Goal: Task Accomplishment & Management: Manage account settings

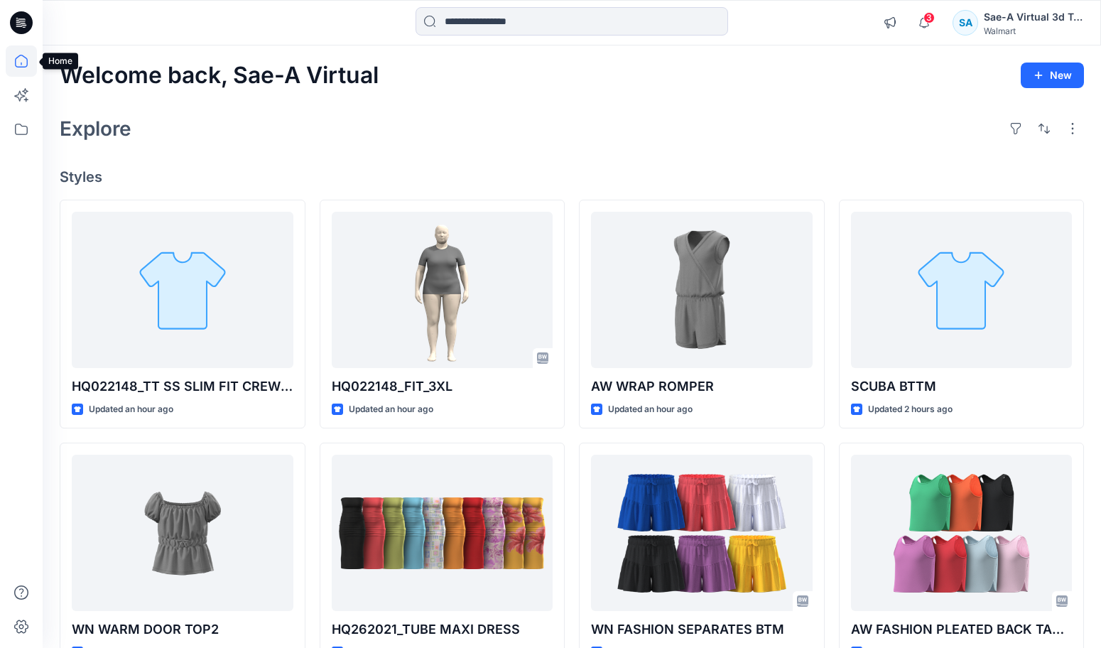
click at [18, 65] on icon at bounding box center [21, 60] width 31 height 31
click at [26, 68] on icon at bounding box center [21, 60] width 31 height 31
click at [22, 65] on icon at bounding box center [21, 60] width 31 height 31
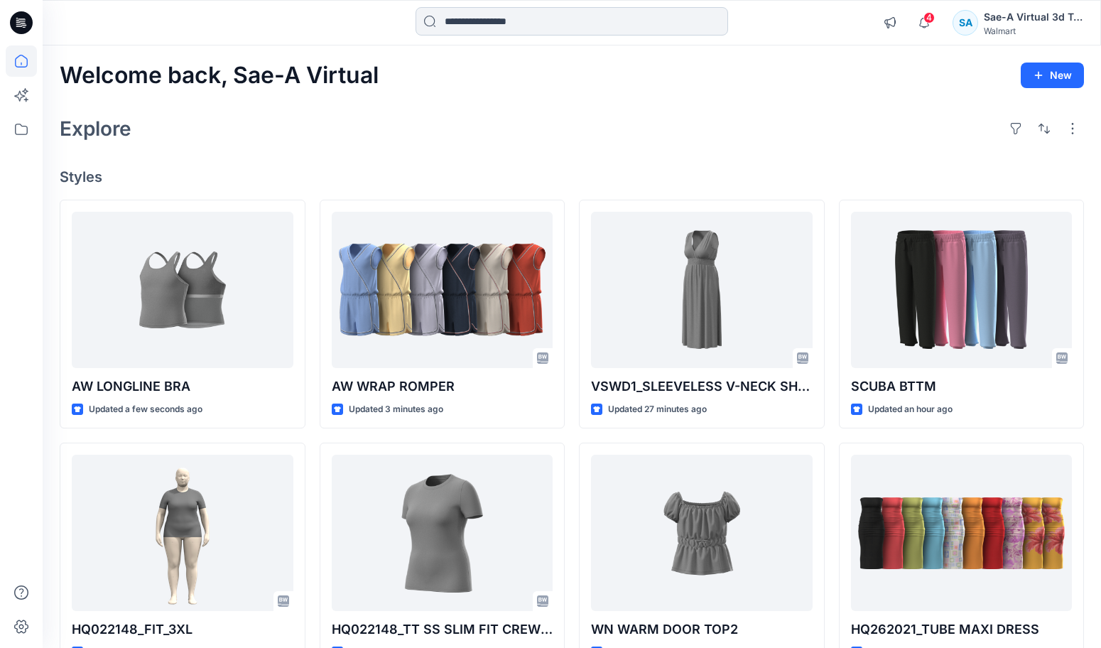
click at [485, 16] on input at bounding box center [572, 21] width 313 height 28
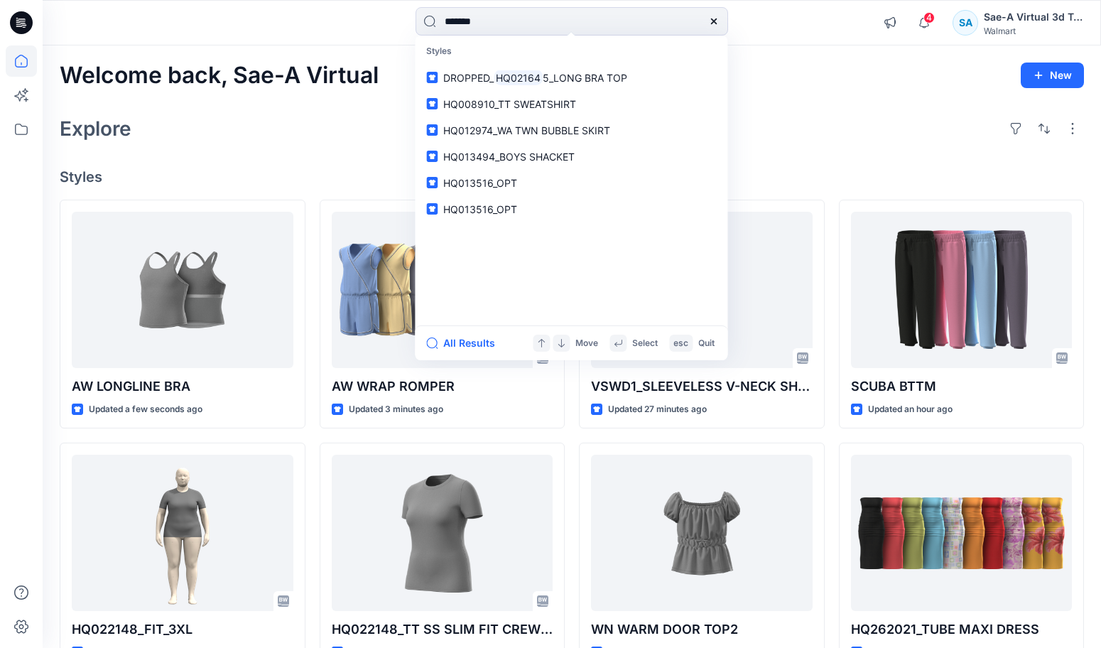
type input "********"
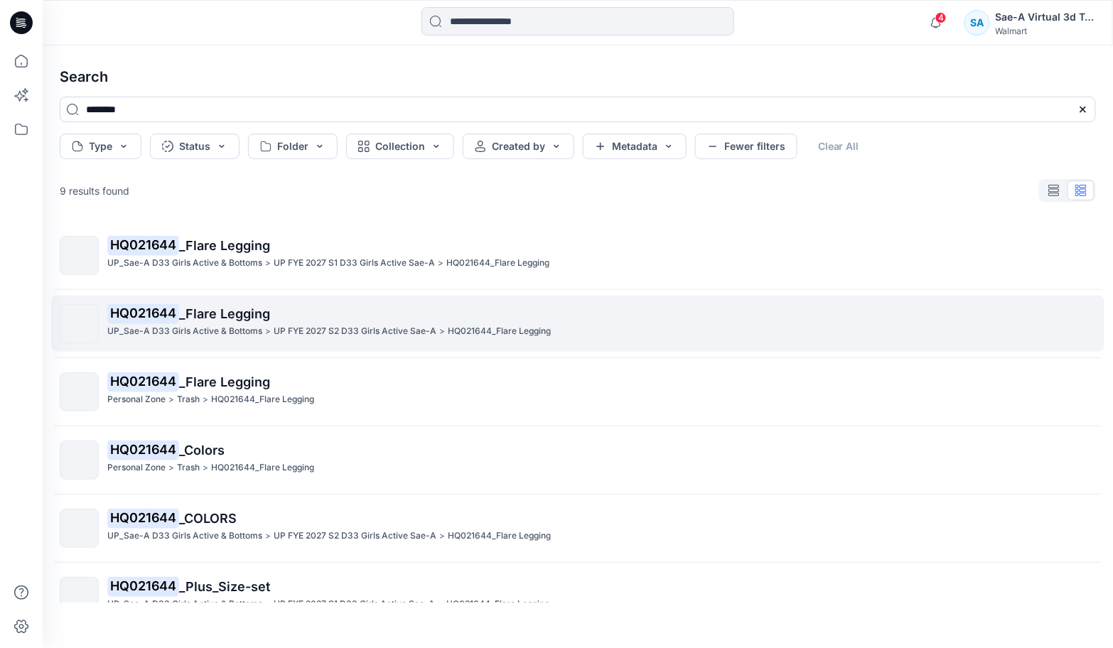
click at [259, 325] on p "UP_Sae-A D33 Girls Active & Bottoms" at bounding box center [184, 331] width 155 height 15
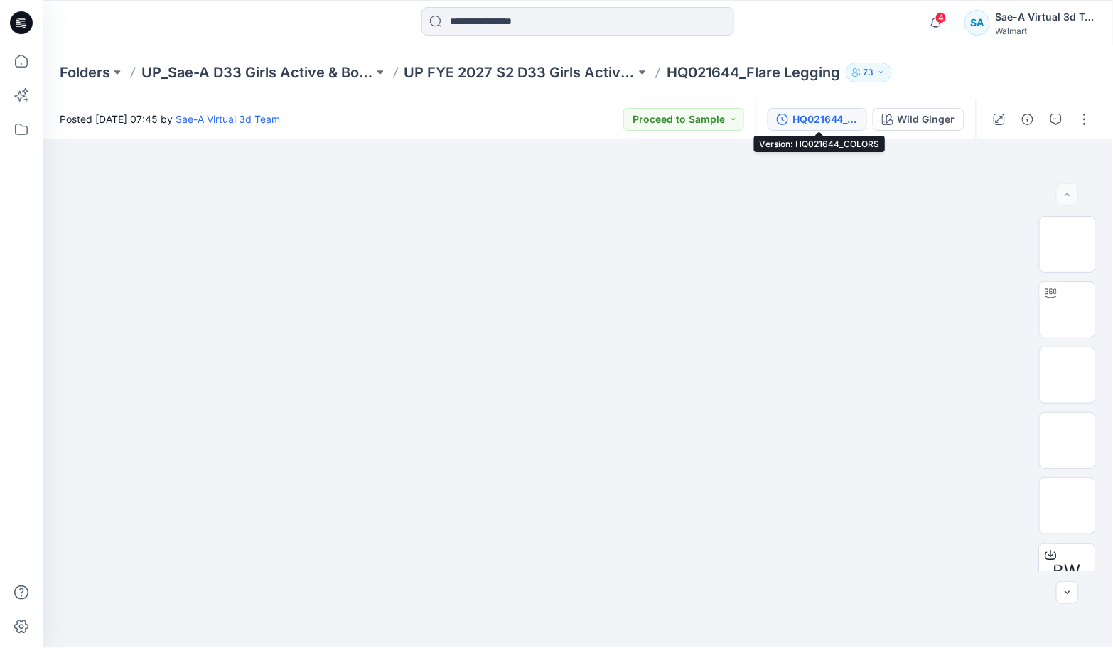
click at [835, 121] on div "HQ021644_COLORS" at bounding box center [824, 120] width 65 height 16
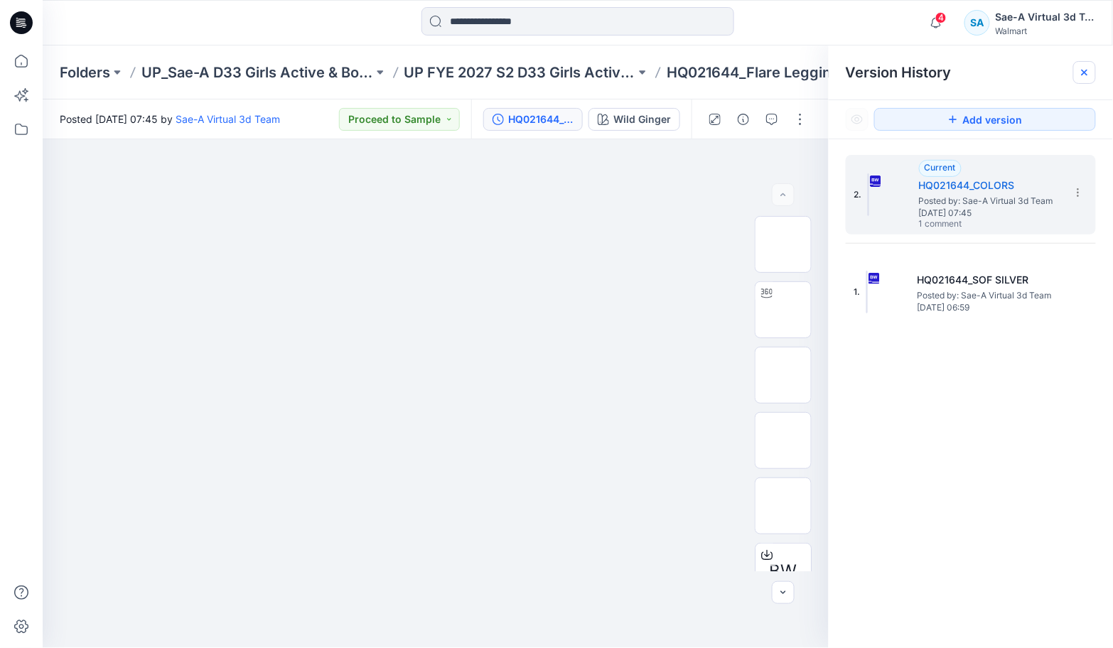
click at [1087, 75] on icon at bounding box center [1083, 72] width 11 height 11
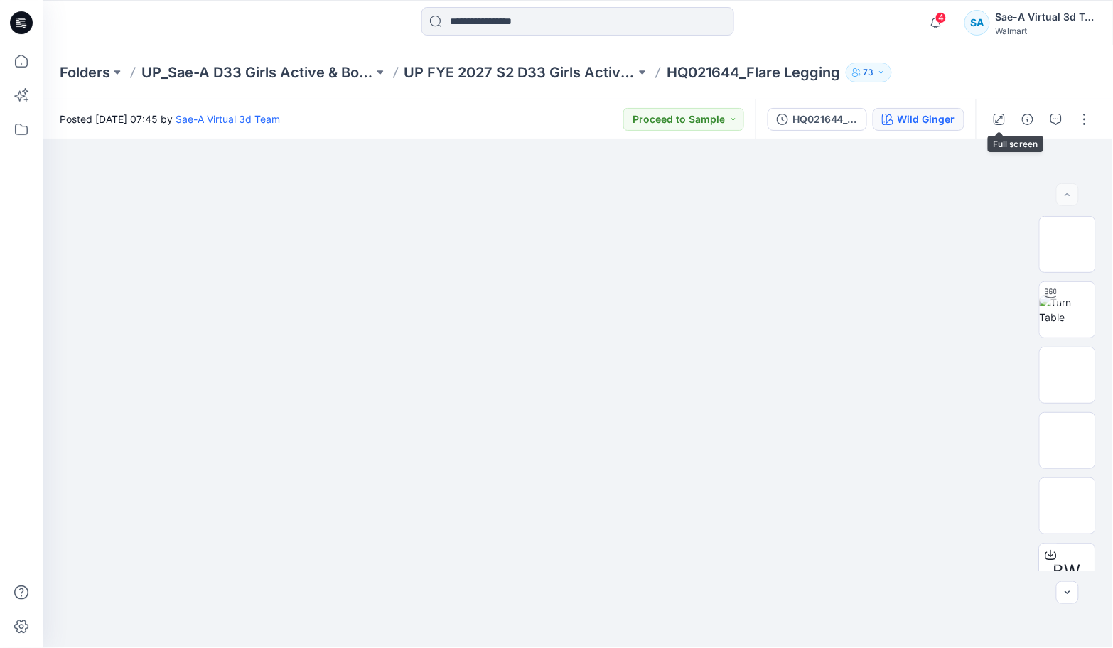
click at [934, 114] on div "Wild Ginger" at bounding box center [926, 120] width 58 height 16
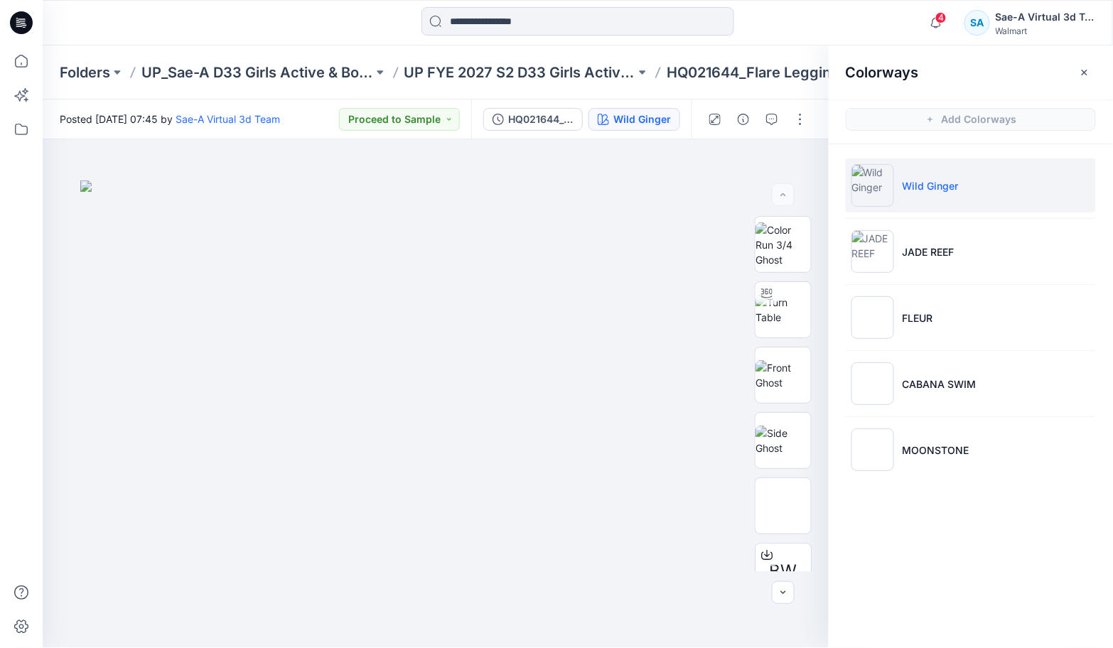
drag, startPoint x: 34, startPoint y: 24, endPoint x: 15, endPoint y: 24, distance: 19.2
click at [34, 24] on div at bounding box center [21, 22] width 45 height 45
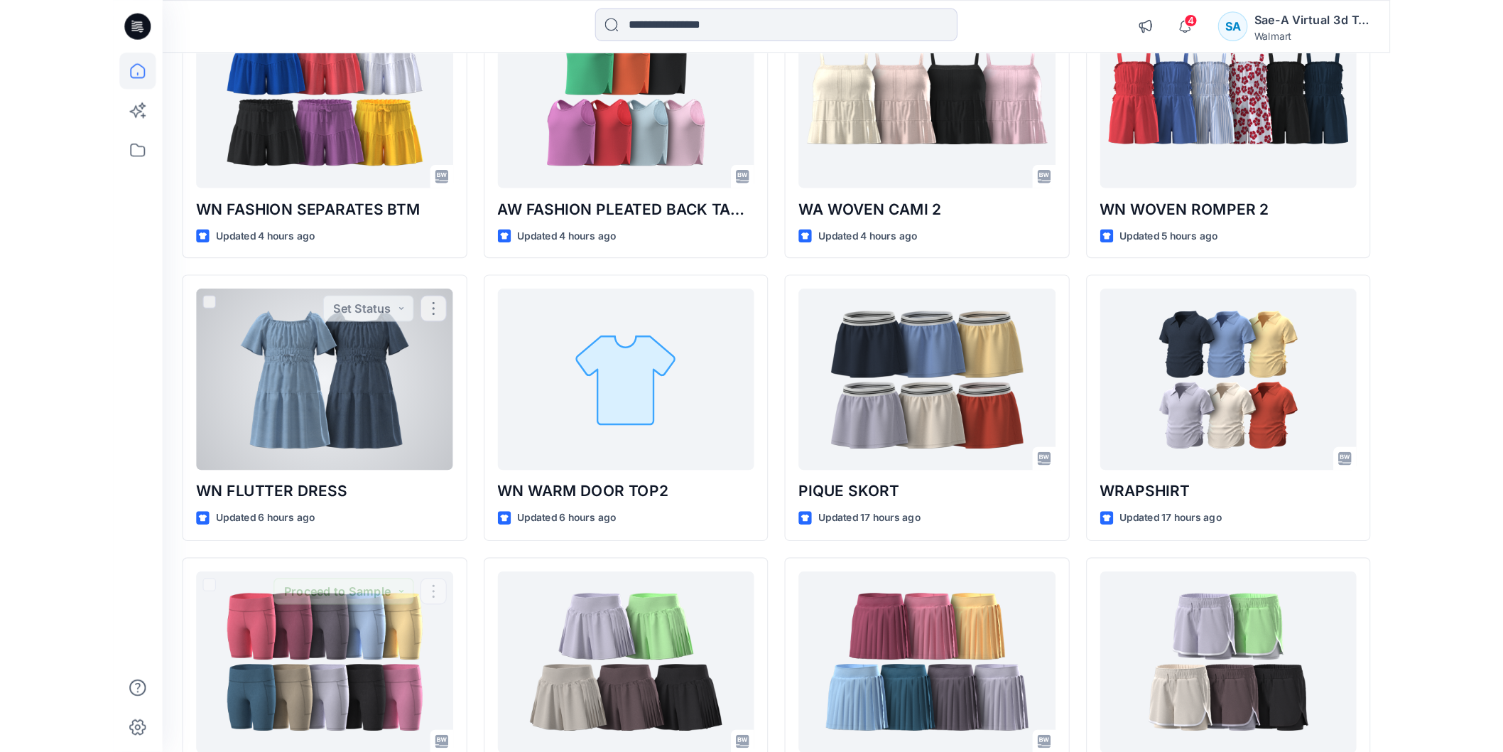
scroll to position [671, 0]
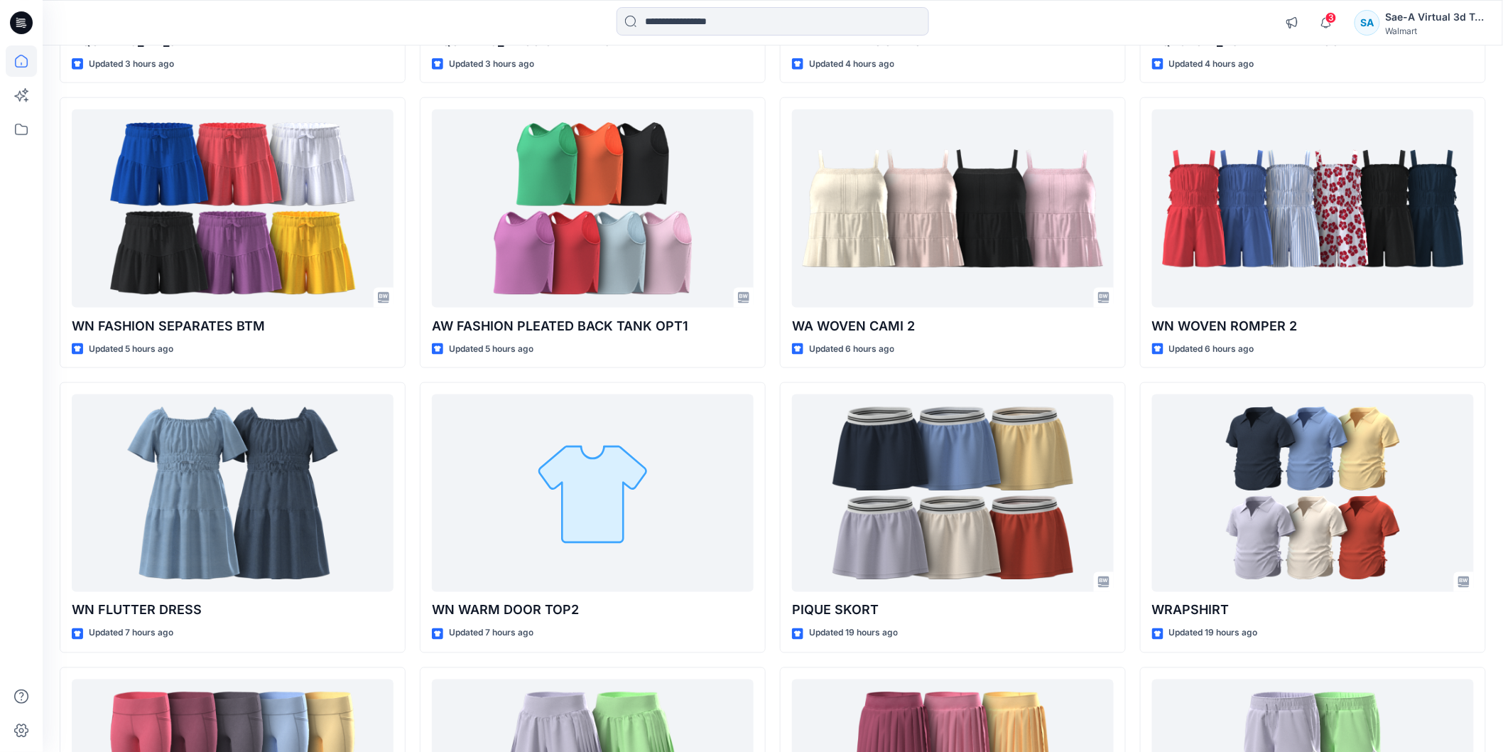
click at [28, 24] on icon at bounding box center [21, 22] width 23 height 23
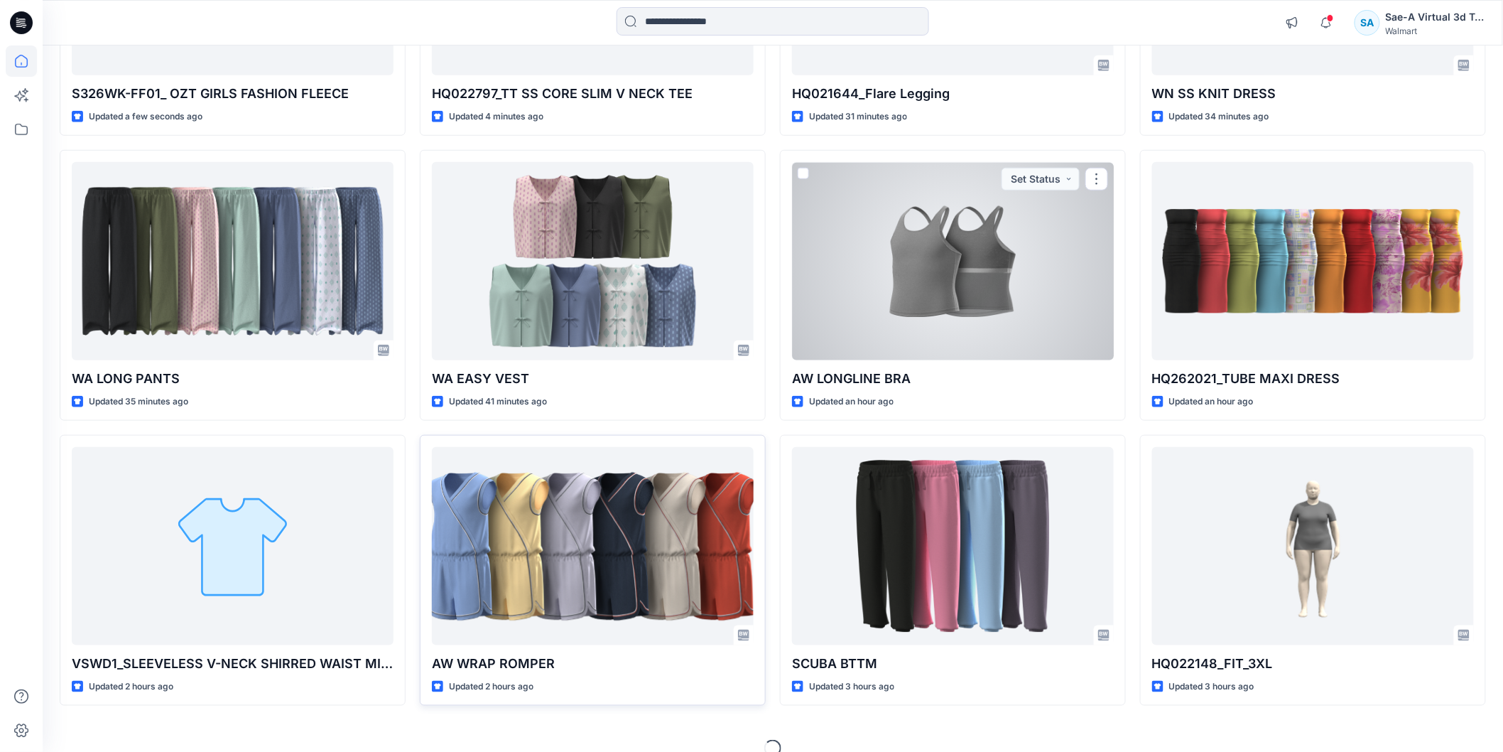
scroll to position [356, 0]
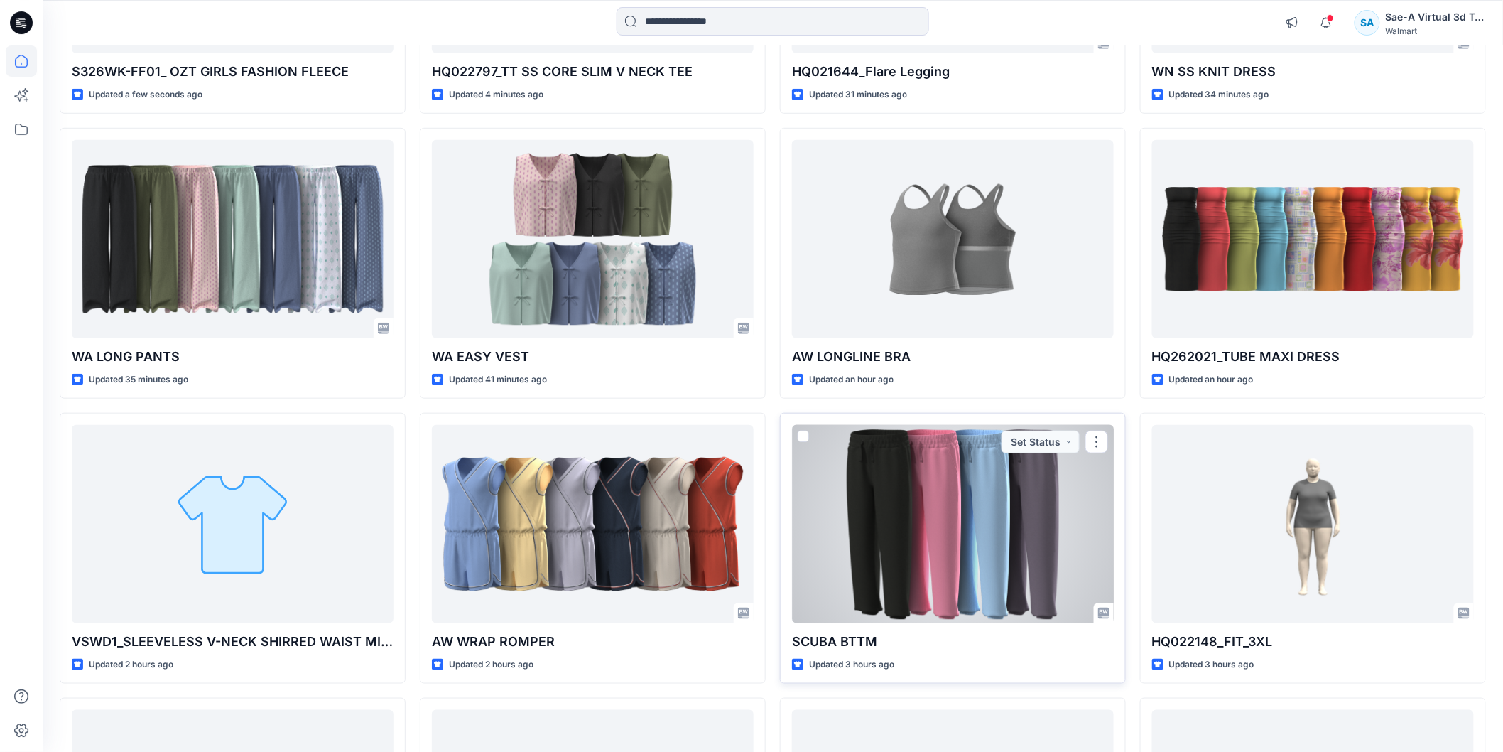
click at [889, 519] on div at bounding box center [953, 524] width 322 height 198
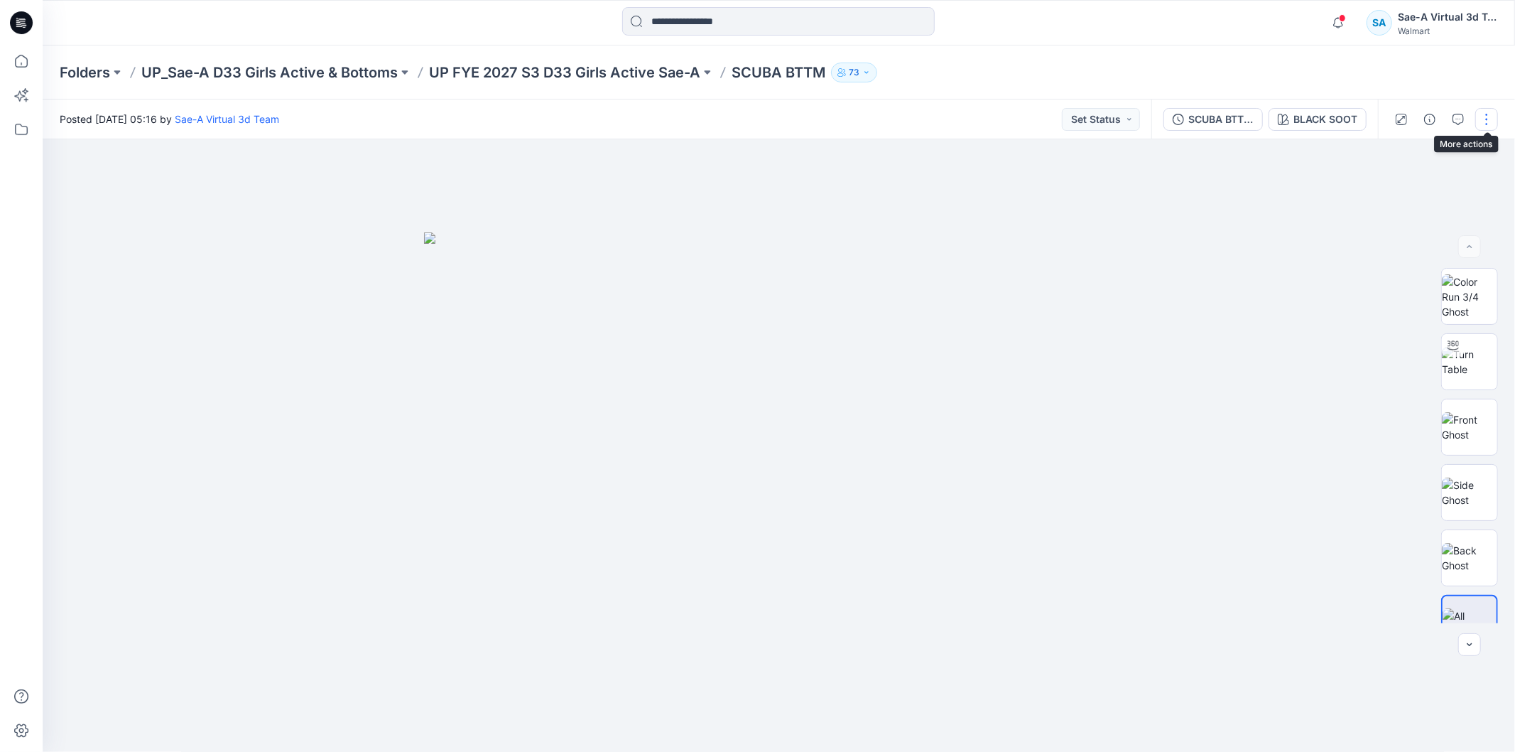
click at [1482, 114] on button "button" at bounding box center [1487, 119] width 23 height 23
click at [1381, 183] on button "Edit" at bounding box center [1427, 191] width 131 height 26
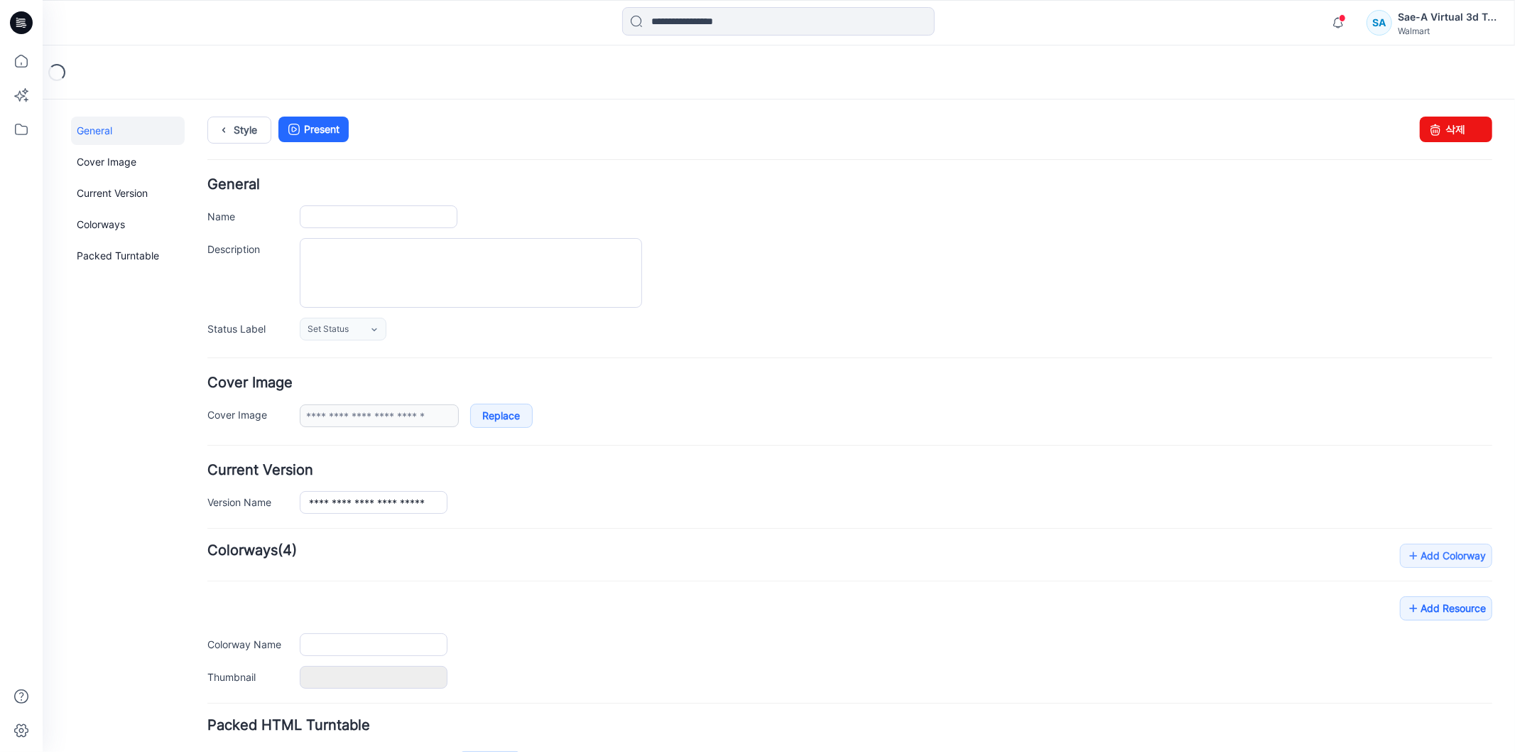
type input "**********"
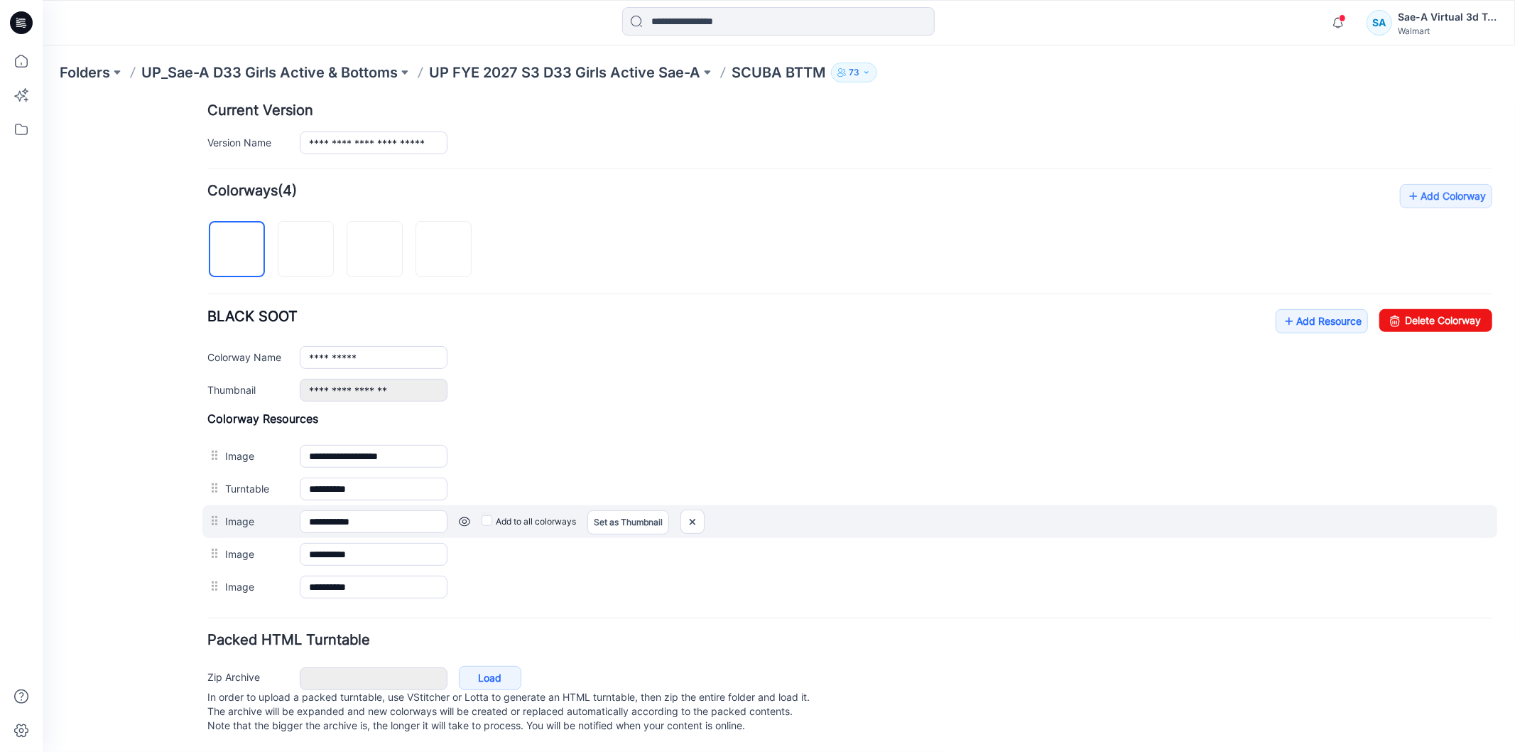
scroll to position [377, 0]
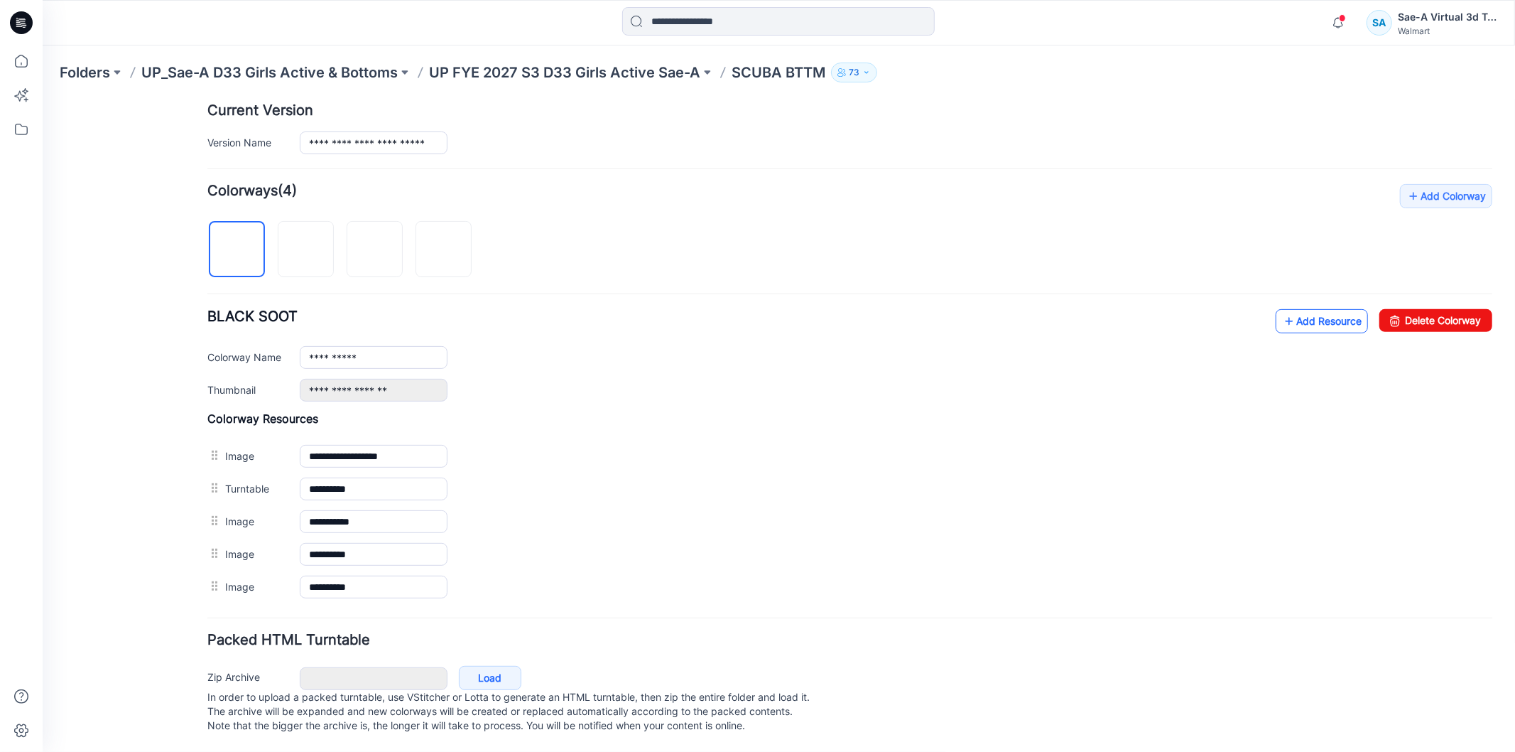
click at [1319, 308] on link "Add Resource" at bounding box center [1321, 320] width 92 height 24
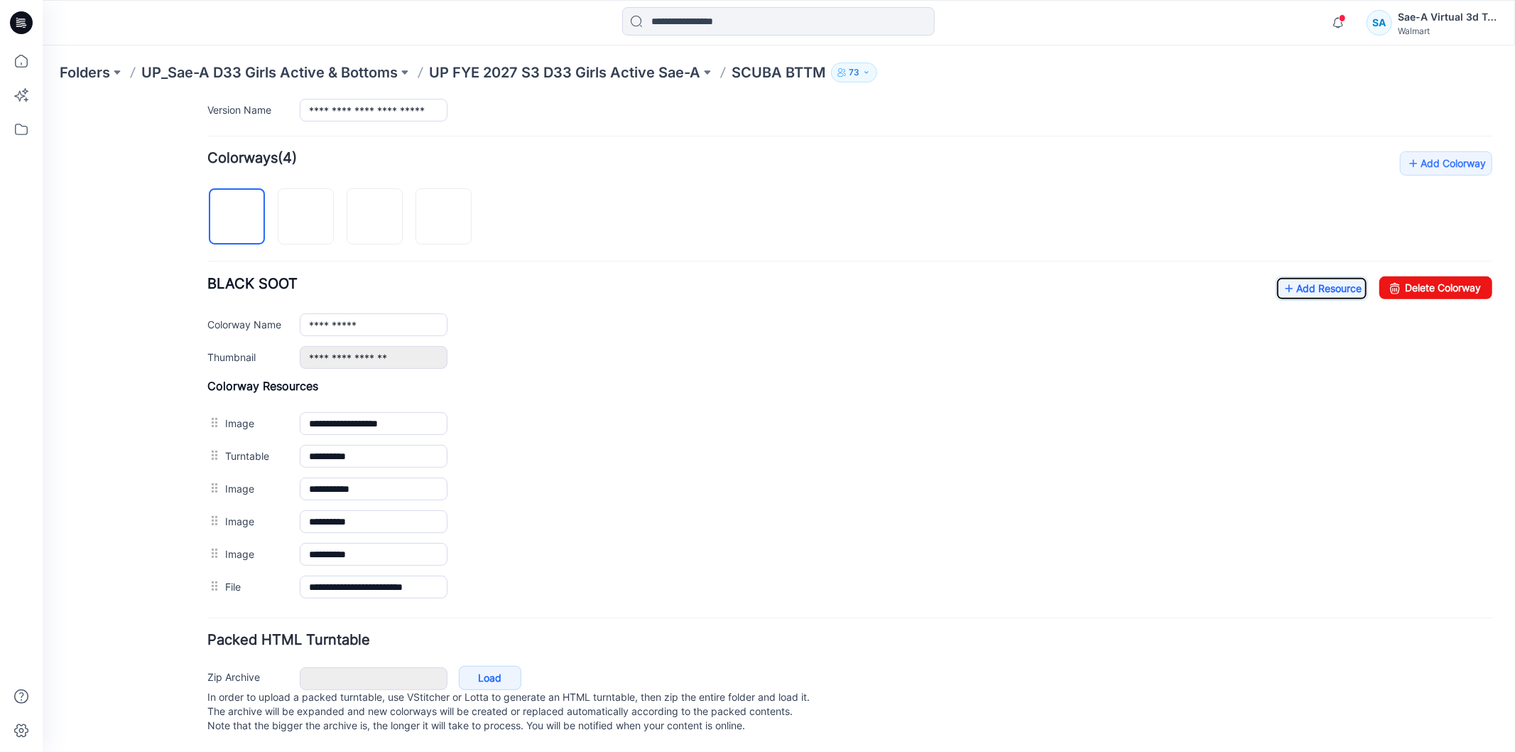
scroll to position [409, 0]
click at [28, 54] on icon at bounding box center [21, 60] width 31 height 31
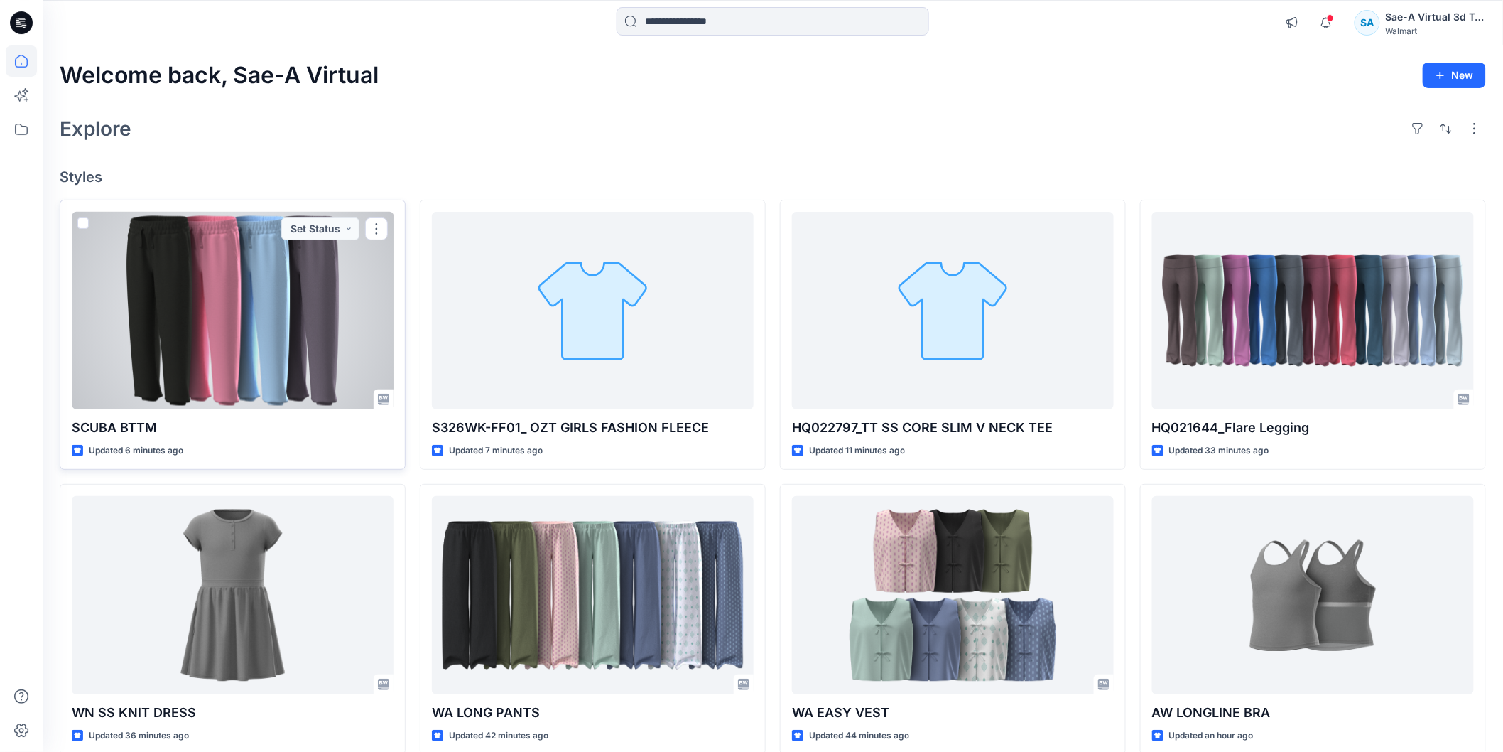
click at [260, 346] on div at bounding box center [233, 311] width 322 height 198
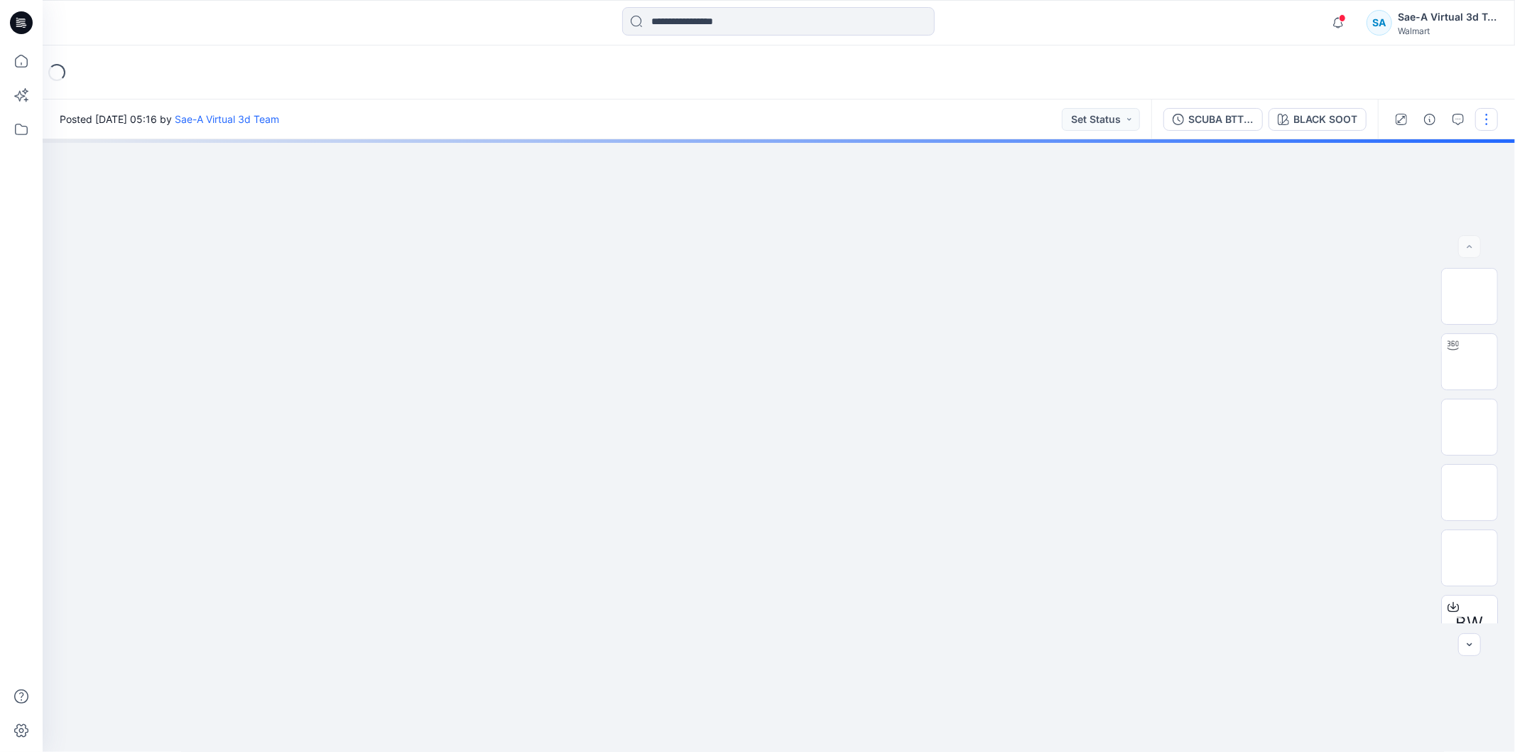
click at [1486, 117] on button "button" at bounding box center [1487, 119] width 23 height 23
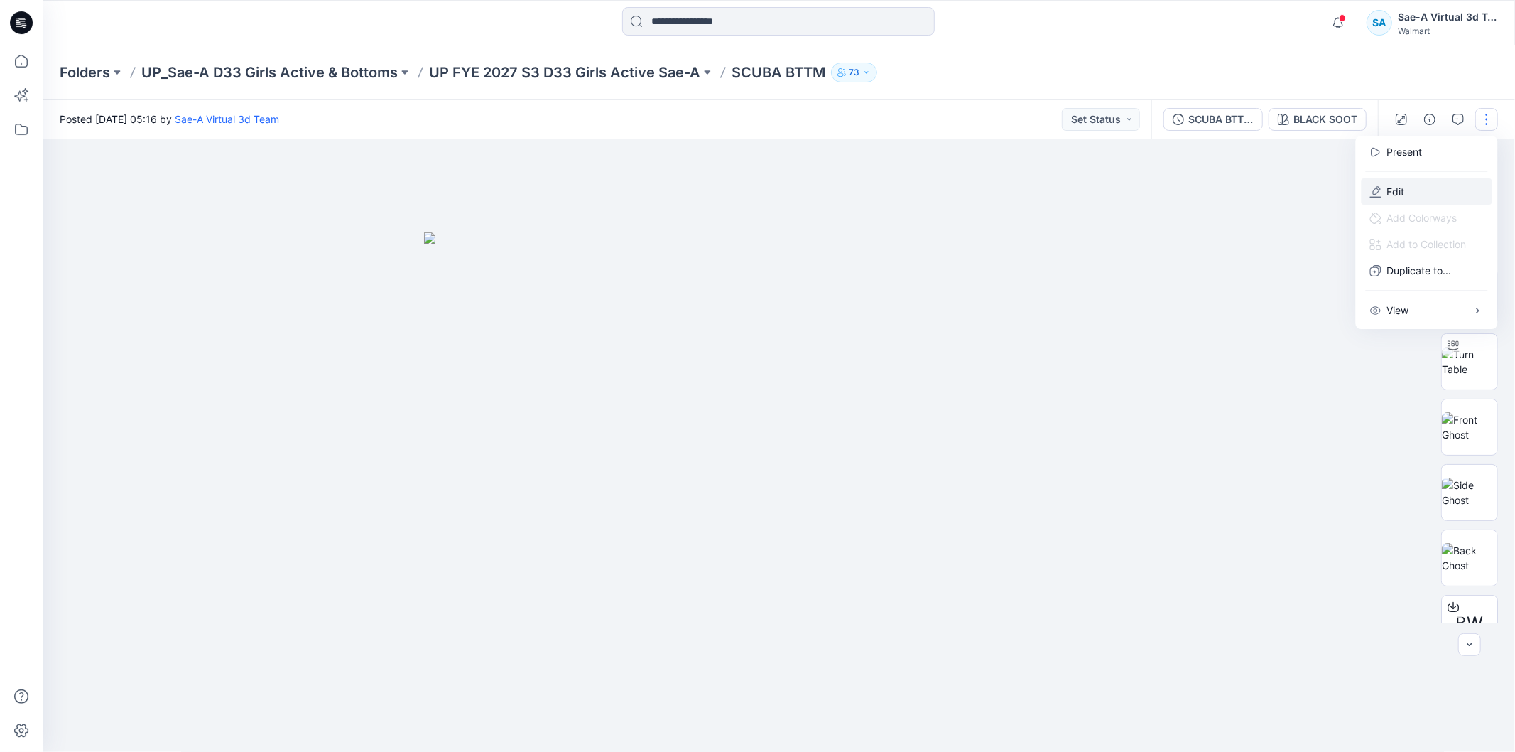
click at [1431, 195] on button "Edit" at bounding box center [1427, 191] width 131 height 26
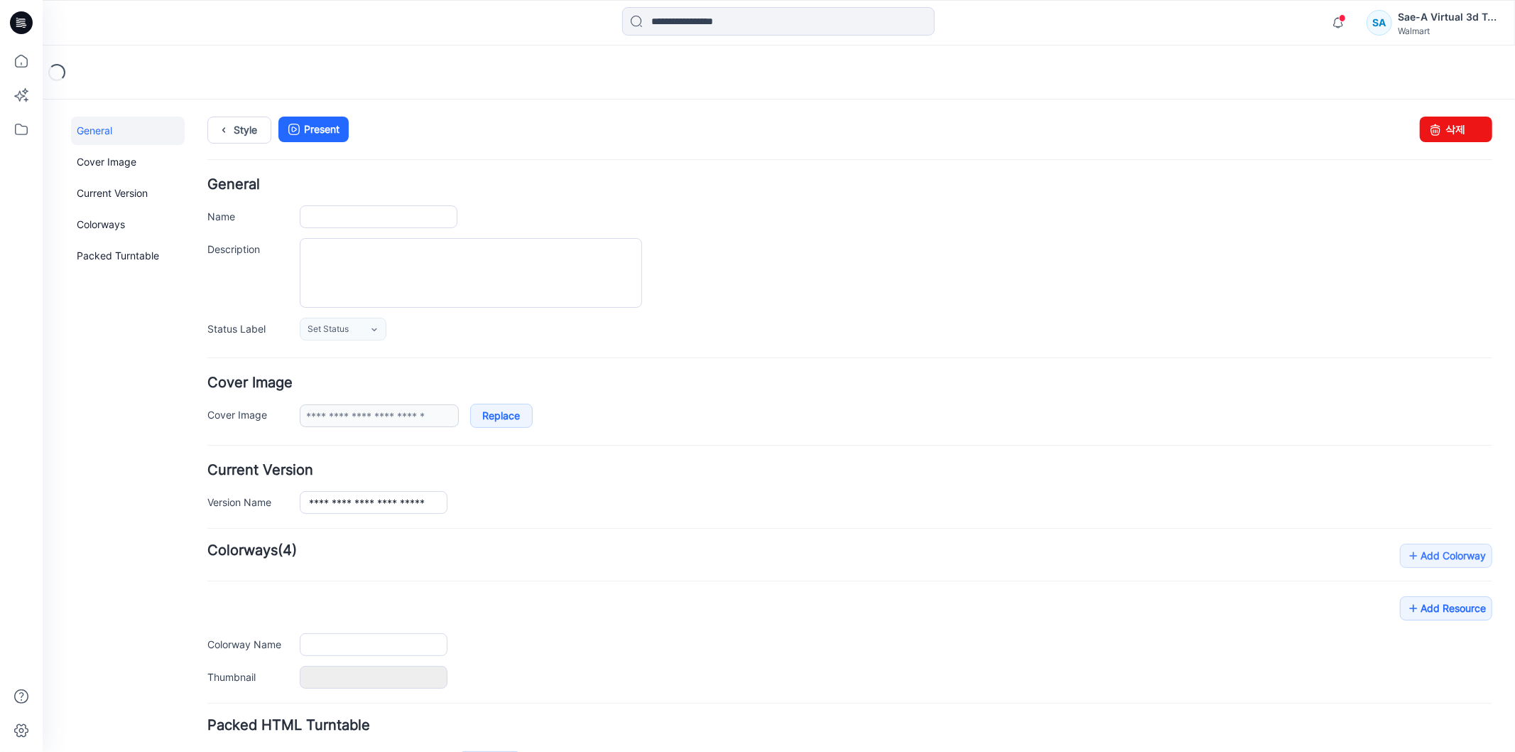
type input "**********"
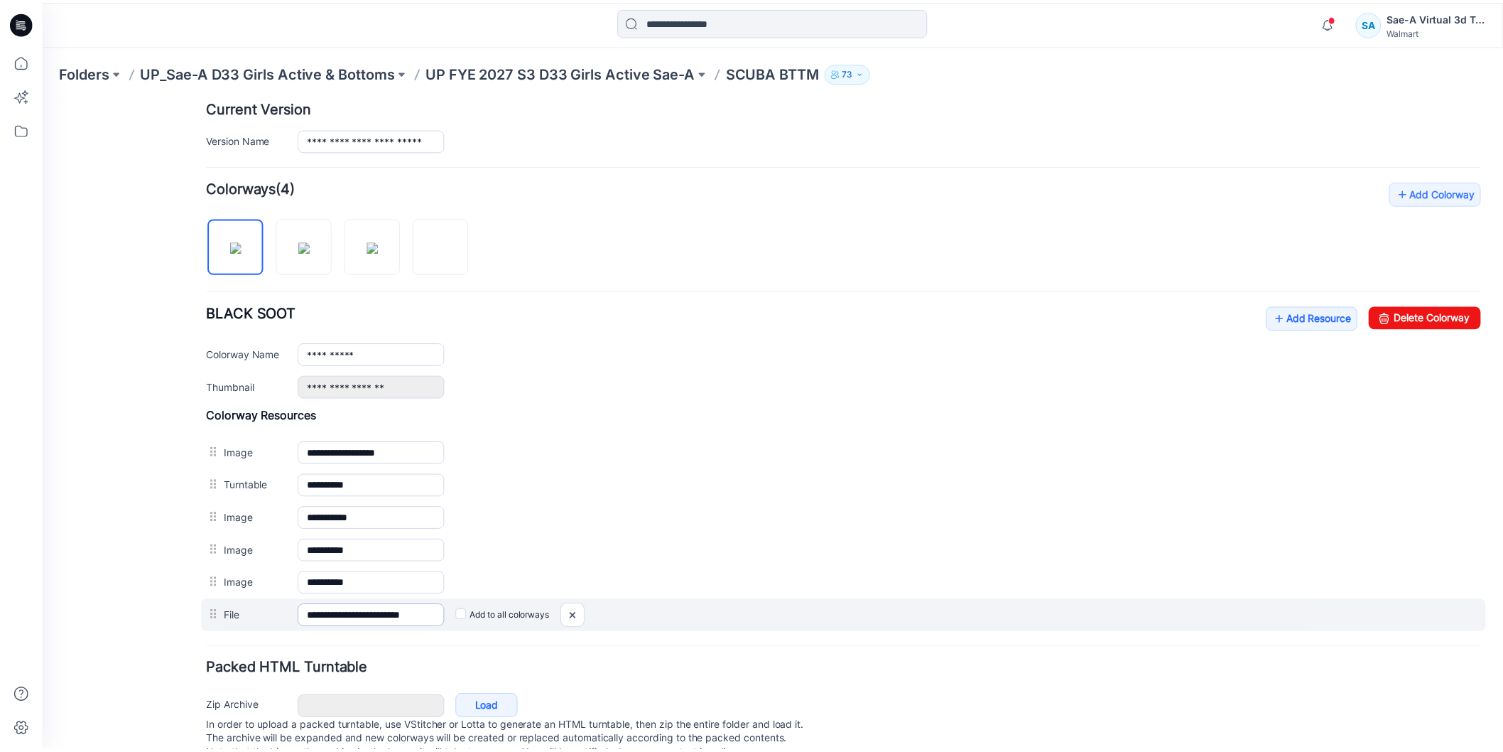
scroll to position [409, 0]
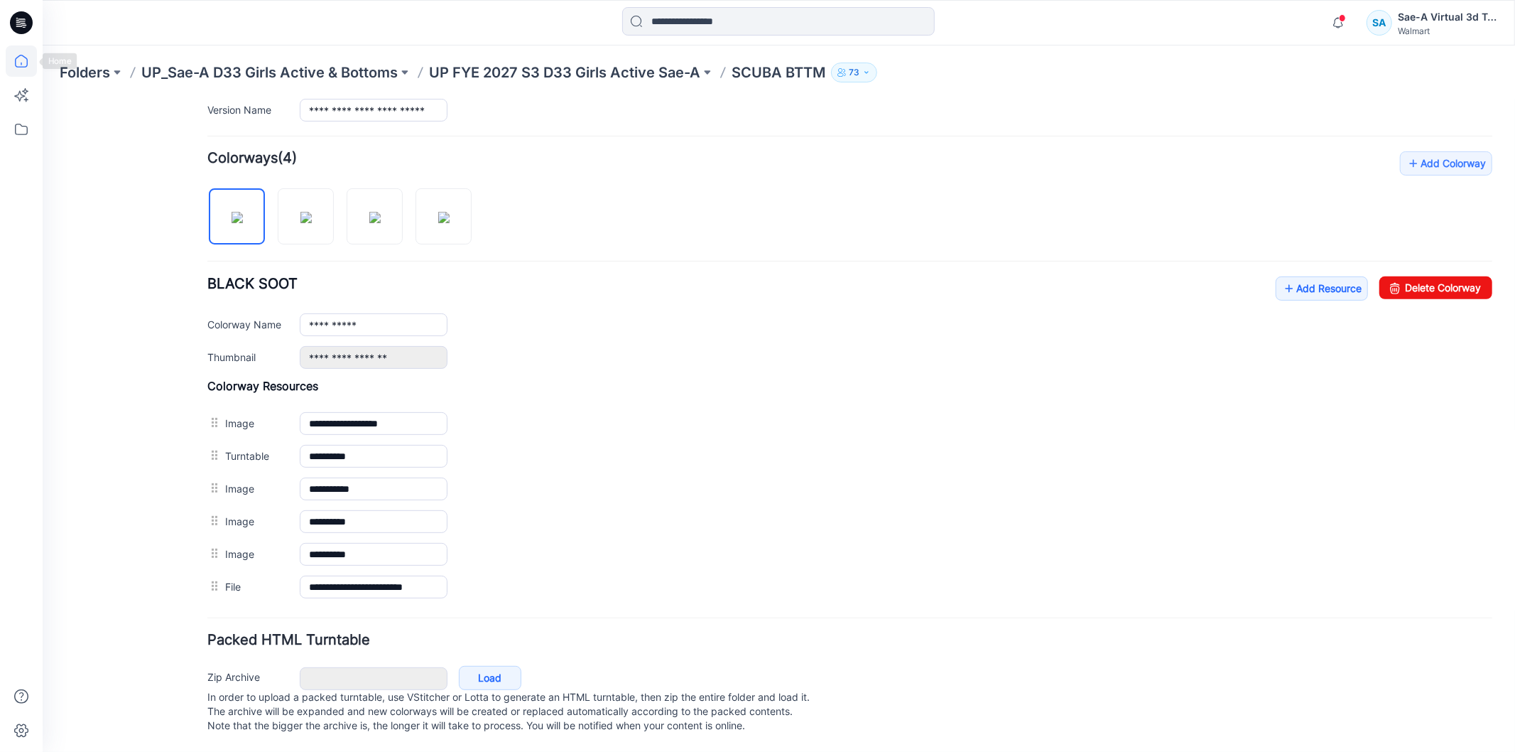
click at [20, 57] on icon at bounding box center [21, 60] width 31 height 31
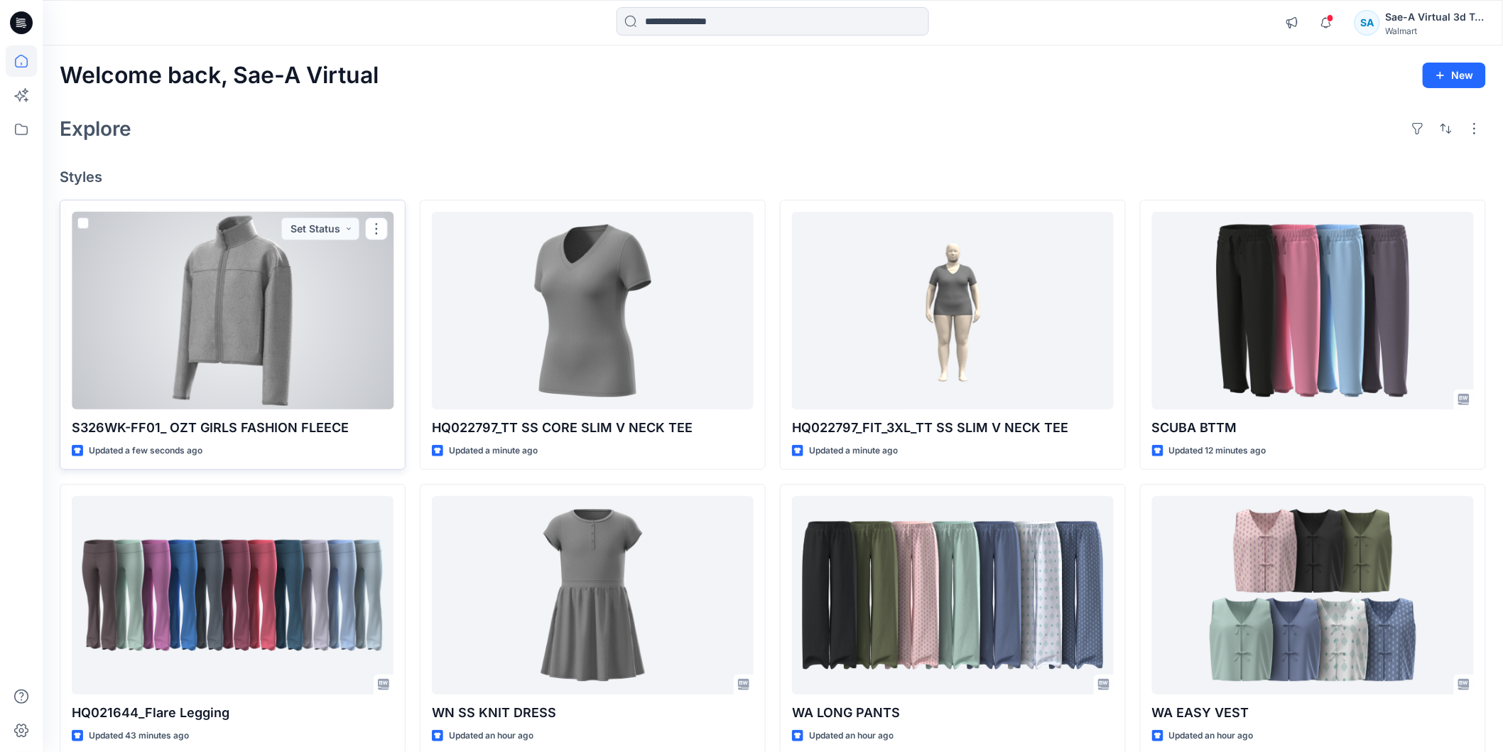
click at [268, 368] on div at bounding box center [233, 311] width 322 height 198
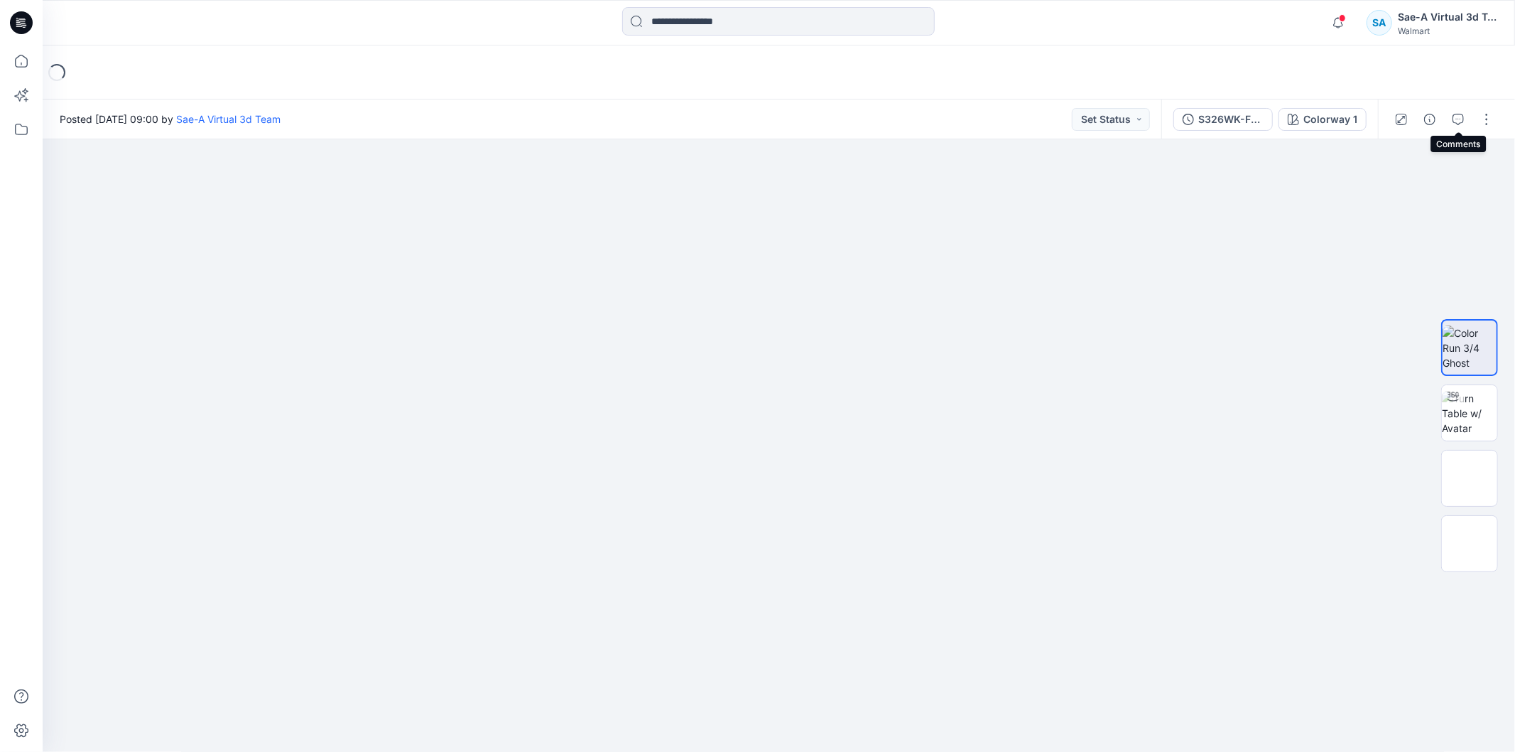
click at [1462, 117] on icon "button" at bounding box center [1458, 119] width 11 height 11
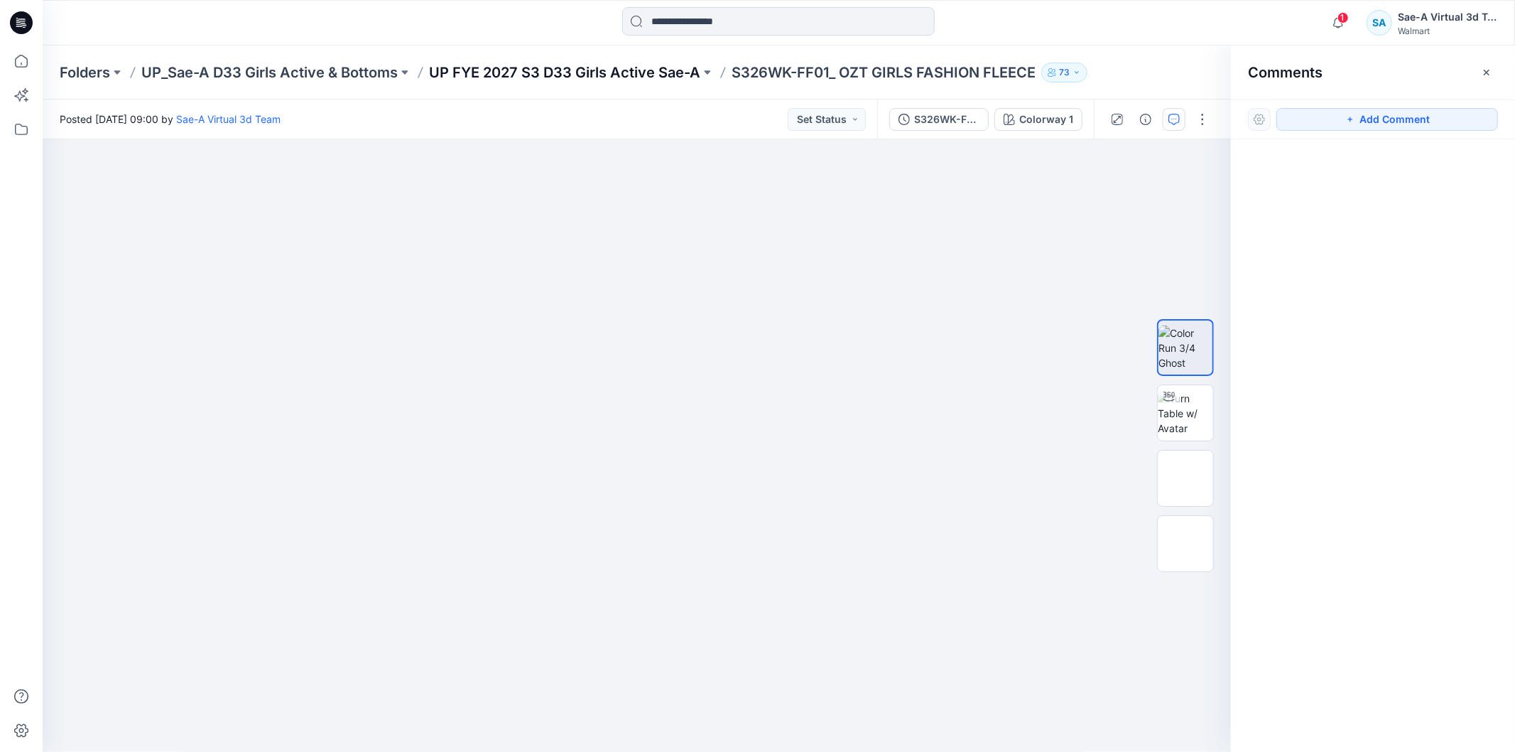
click at [661, 77] on p "UP FYE 2027 S3 D33 Girls Active Sae-A" at bounding box center [564, 73] width 271 height 20
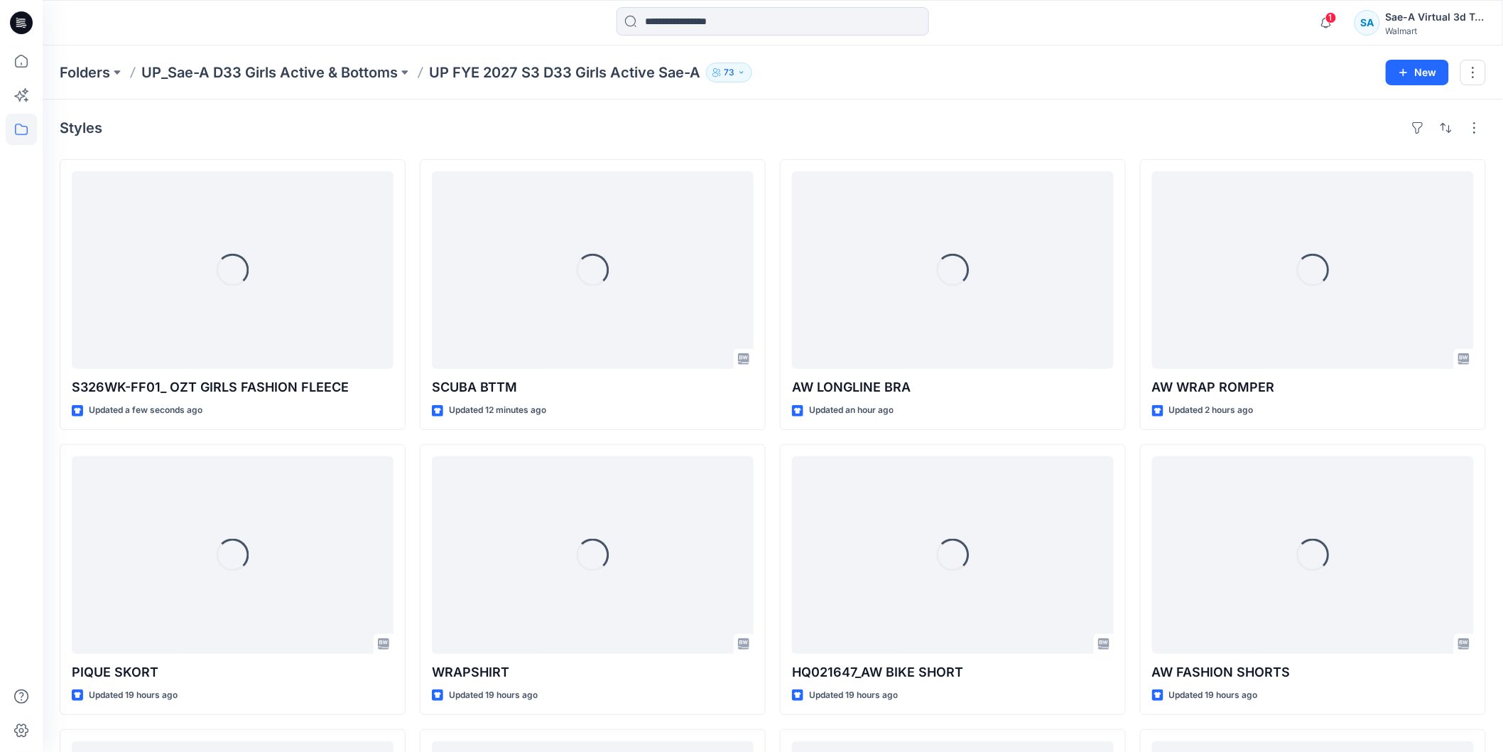
click at [31, 32] on icon at bounding box center [21, 22] width 23 height 45
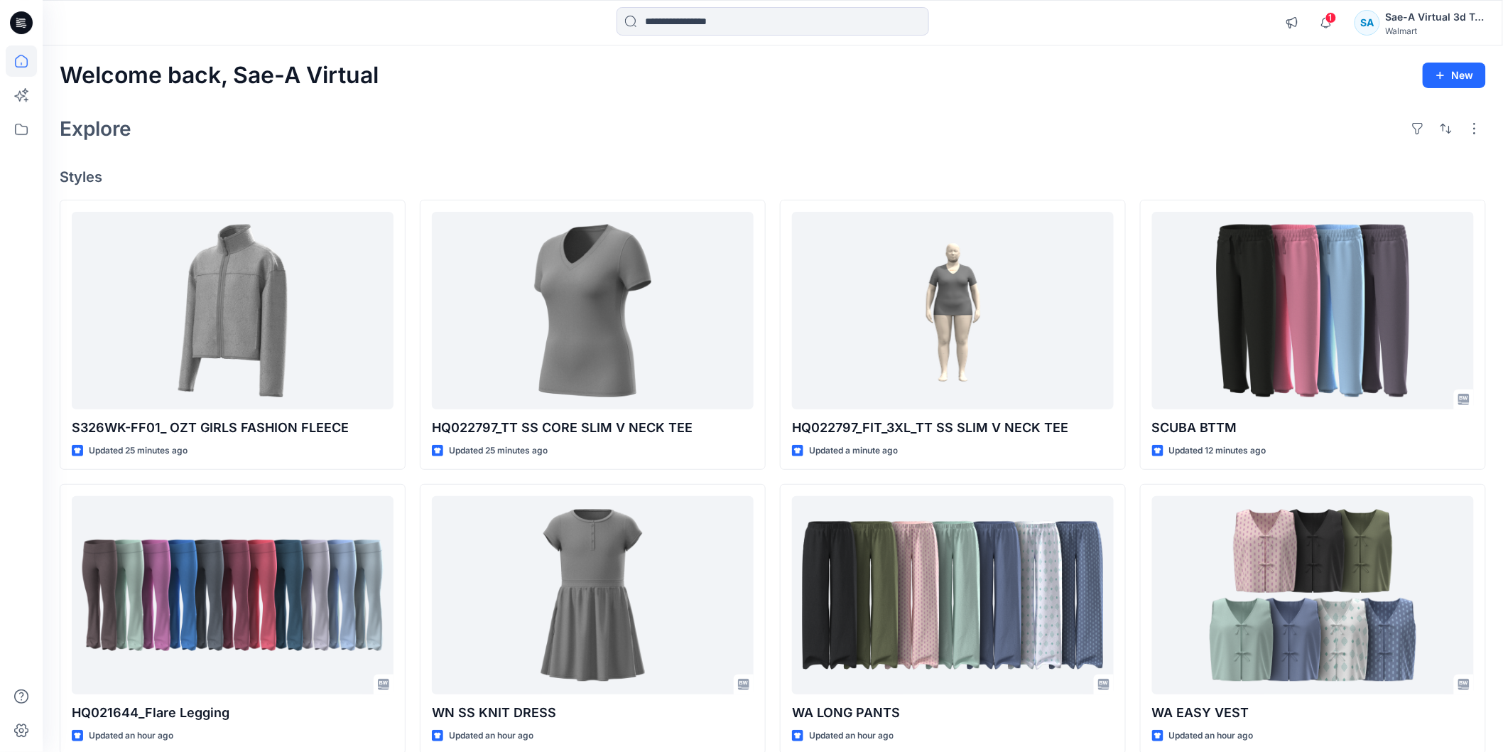
click at [16, 19] on icon at bounding box center [21, 22] width 23 height 23
click at [483, 137] on div "Explore" at bounding box center [773, 129] width 1427 height 34
click at [273, 146] on div "Welcome back, Sae-A Virtual New Explore Styles S326WK-FF01_ OZT GIRLS FASHION F…" at bounding box center [773, 576] width 1461 height 1062
click at [401, 124] on div "Explore" at bounding box center [773, 129] width 1427 height 34
click at [203, 156] on div "Welcome back, Sae-A Virtual New Explore Styles S326WK-FF01_ OZT GIRLS FASHION F…" at bounding box center [773, 576] width 1461 height 1062
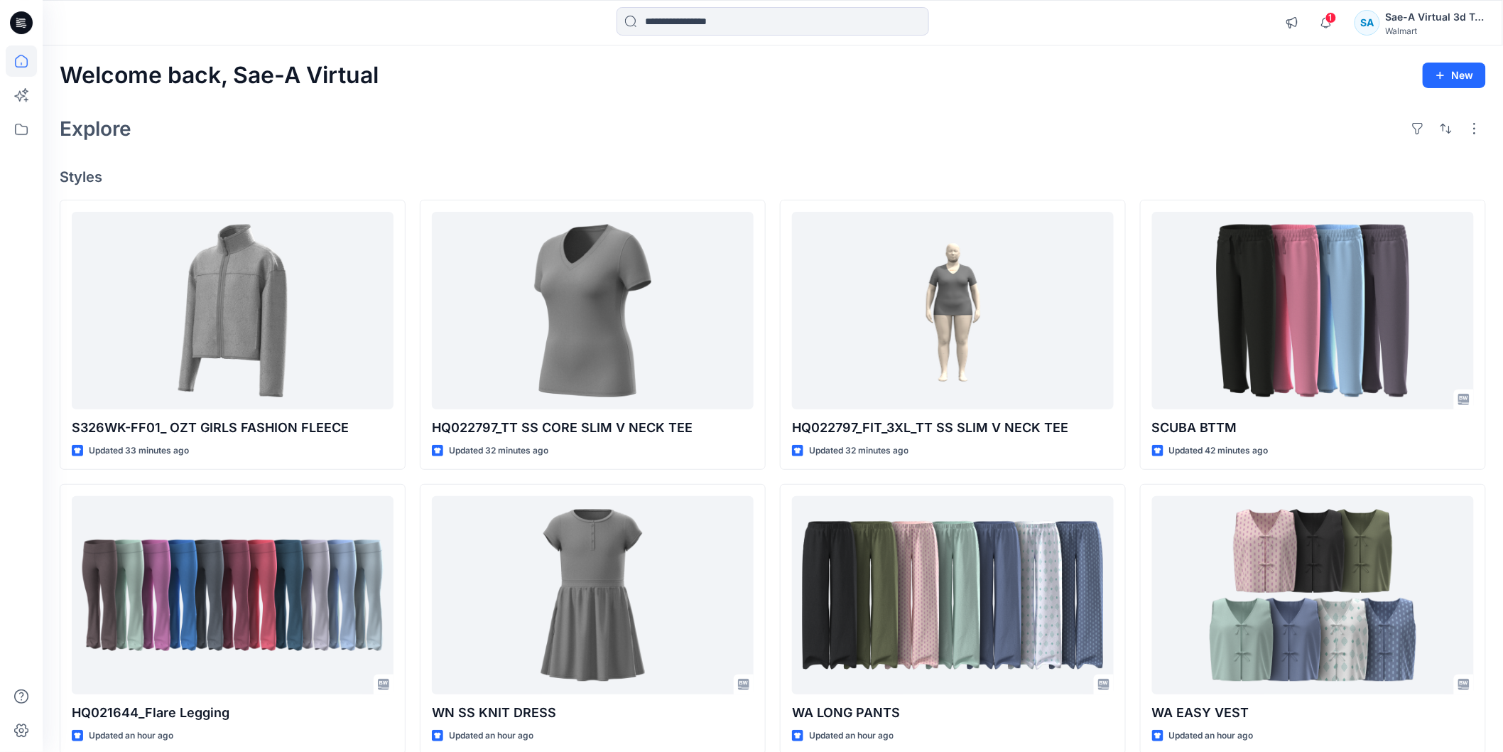
click at [28, 58] on icon at bounding box center [21, 60] width 31 height 31
click at [166, 155] on div "Welcome back, Sae-A Virtual New Explore Styles S326WK-FF01_ OZT GIRLS FASHION F…" at bounding box center [773, 576] width 1461 height 1062
click at [29, 62] on icon at bounding box center [21, 60] width 31 height 31
click at [254, 128] on div "Explore" at bounding box center [773, 129] width 1427 height 34
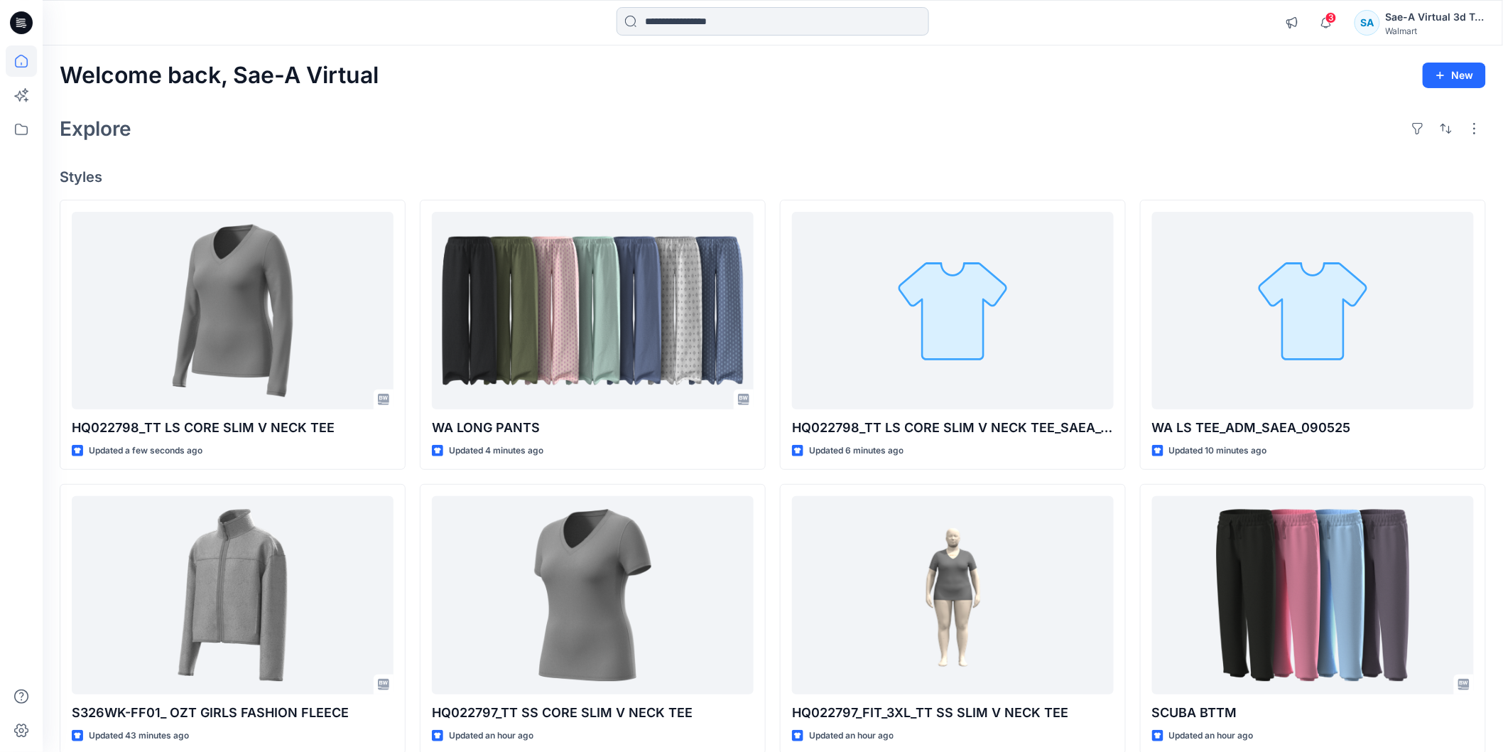
click at [698, 23] on input at bounding box center [773, 21] width 313 height 28
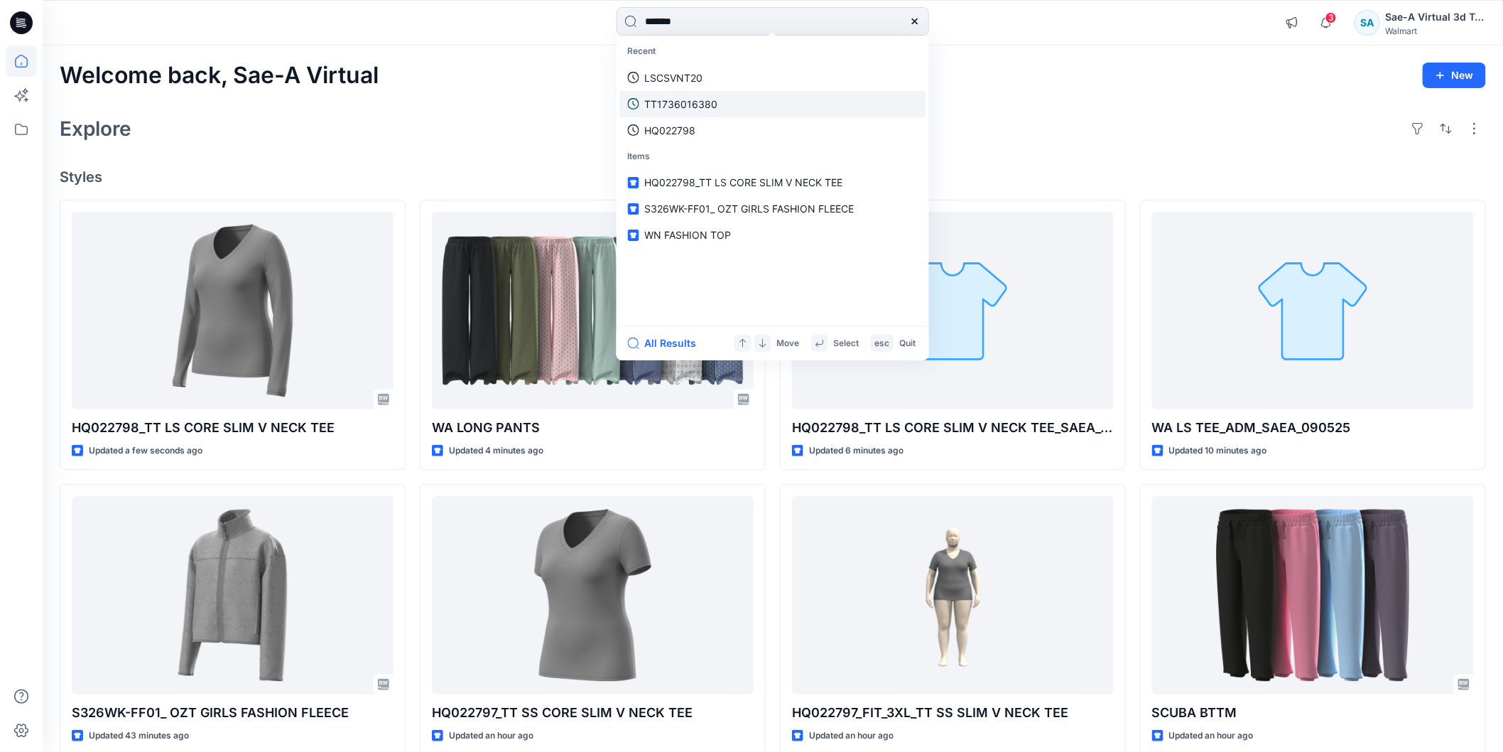
type input "********"
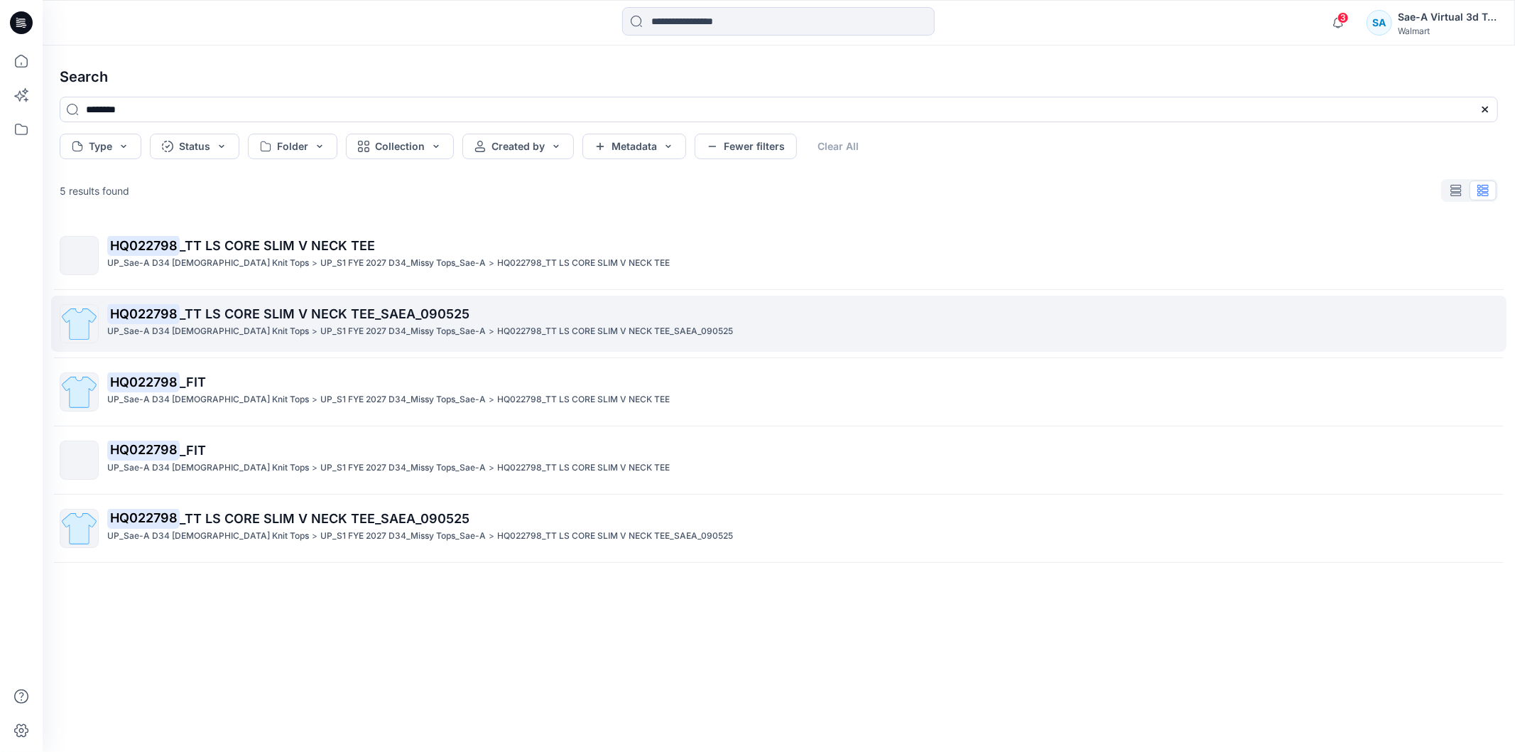
click at [246, 318] on span "_TT LS CORE SLIM V NECK TEE_SAEA_090525" at bounding box center [325, 313] width 290 height 15
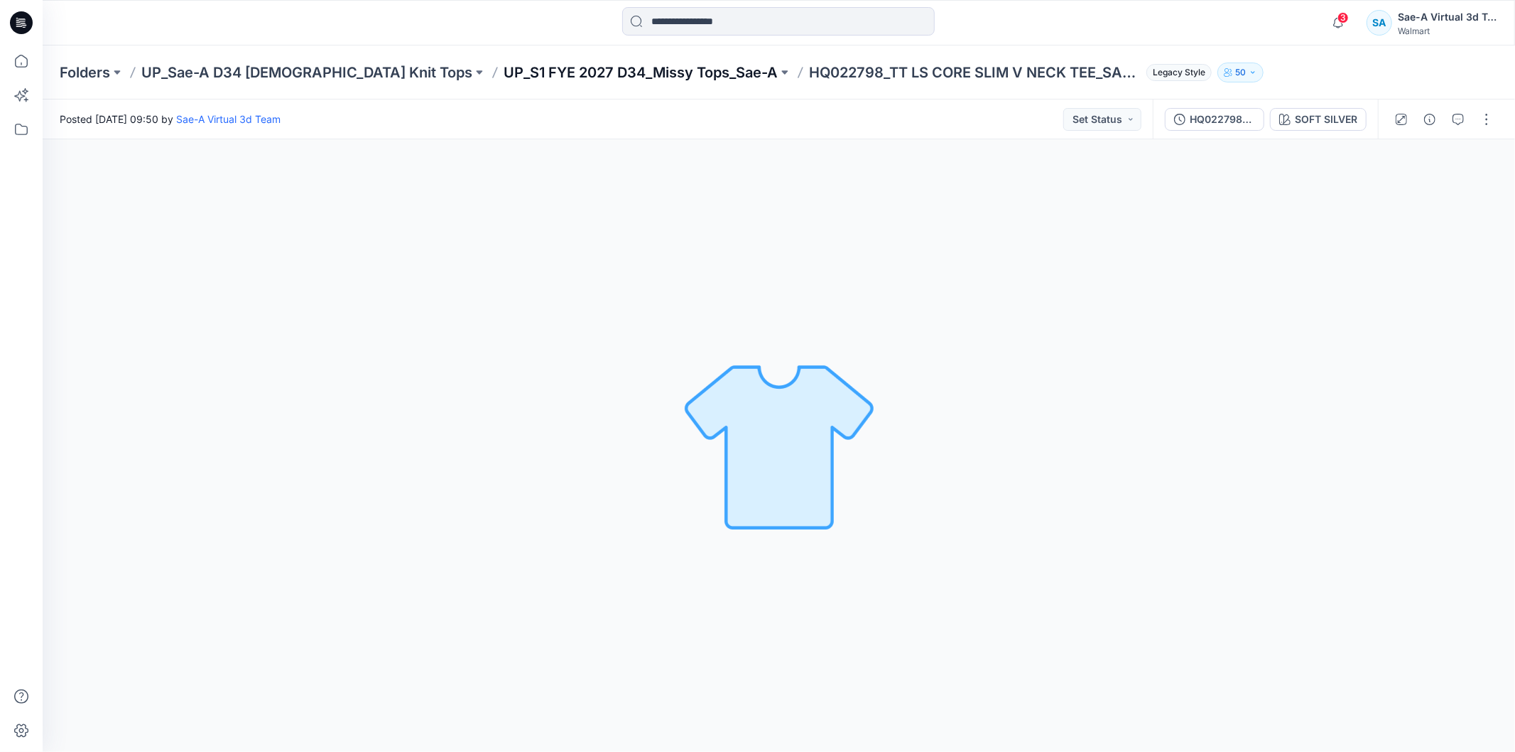
click at [534, 78] on p "UP_S1 FYE 2027 D34_Missy Tops_Sae-A" at bounding box center [641, 73] width 274 height 20
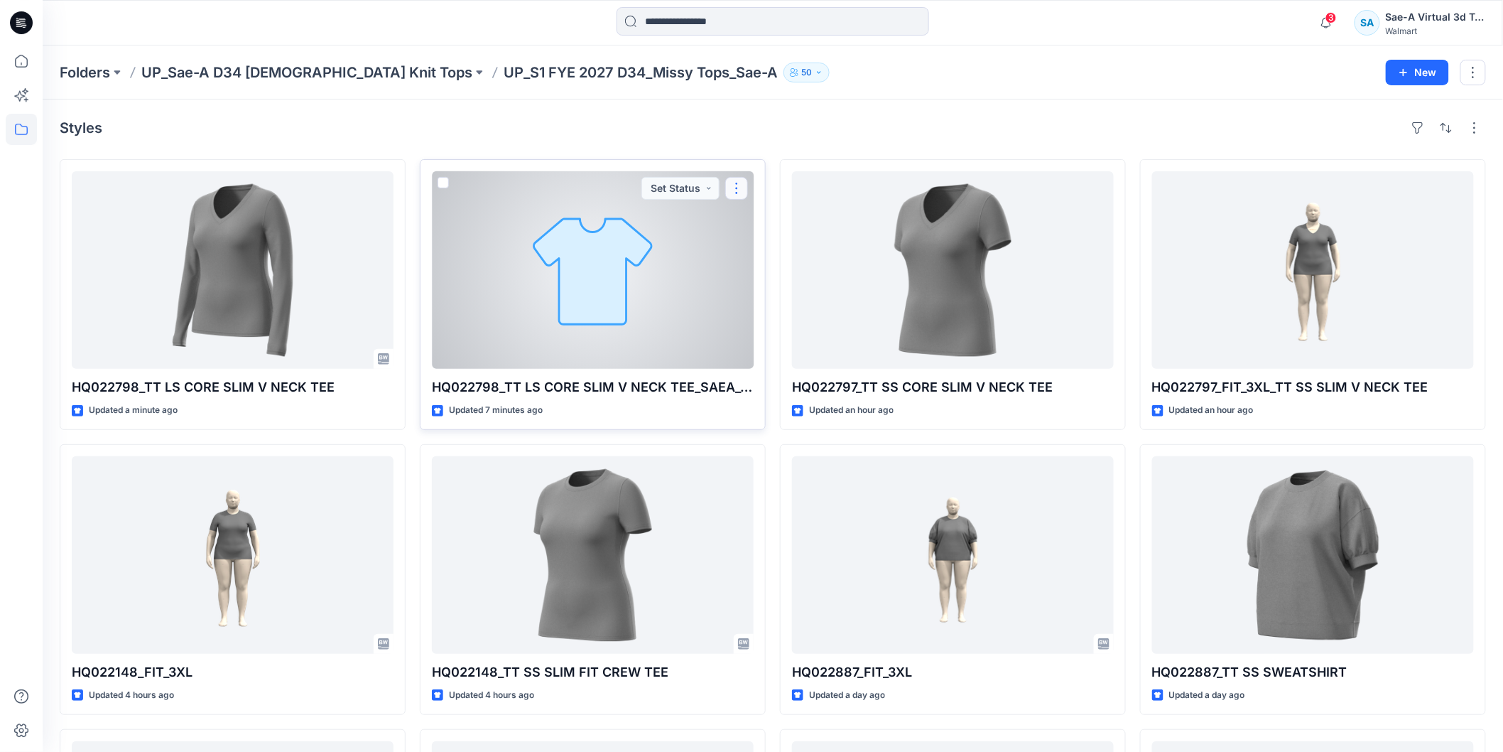
click at [732, 185] on button "button" at bounding box center [736, 188] width 23 height 23
click at [751, 215] on button "Edit" at bounding box center [804, 221] width 153 height 26
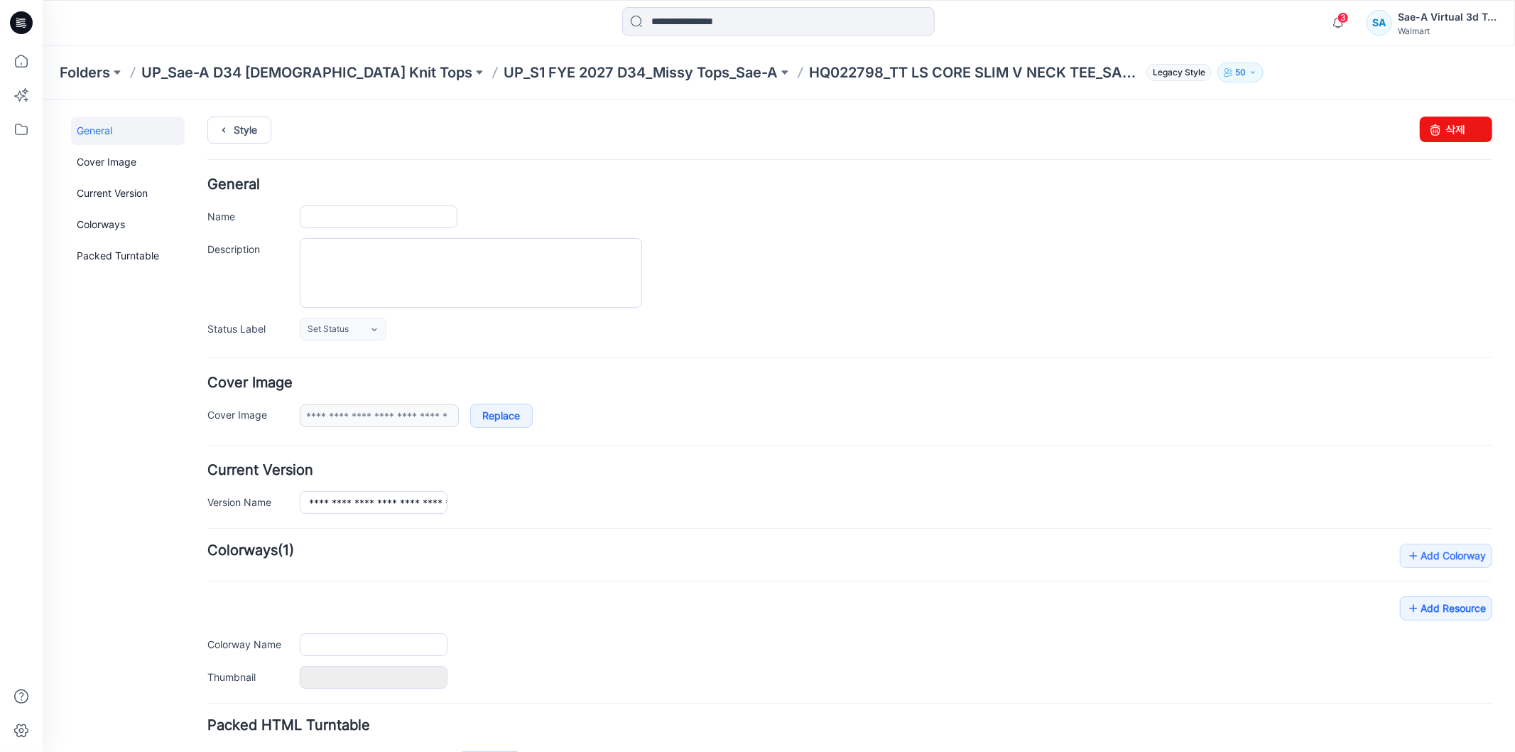
type input "**********"
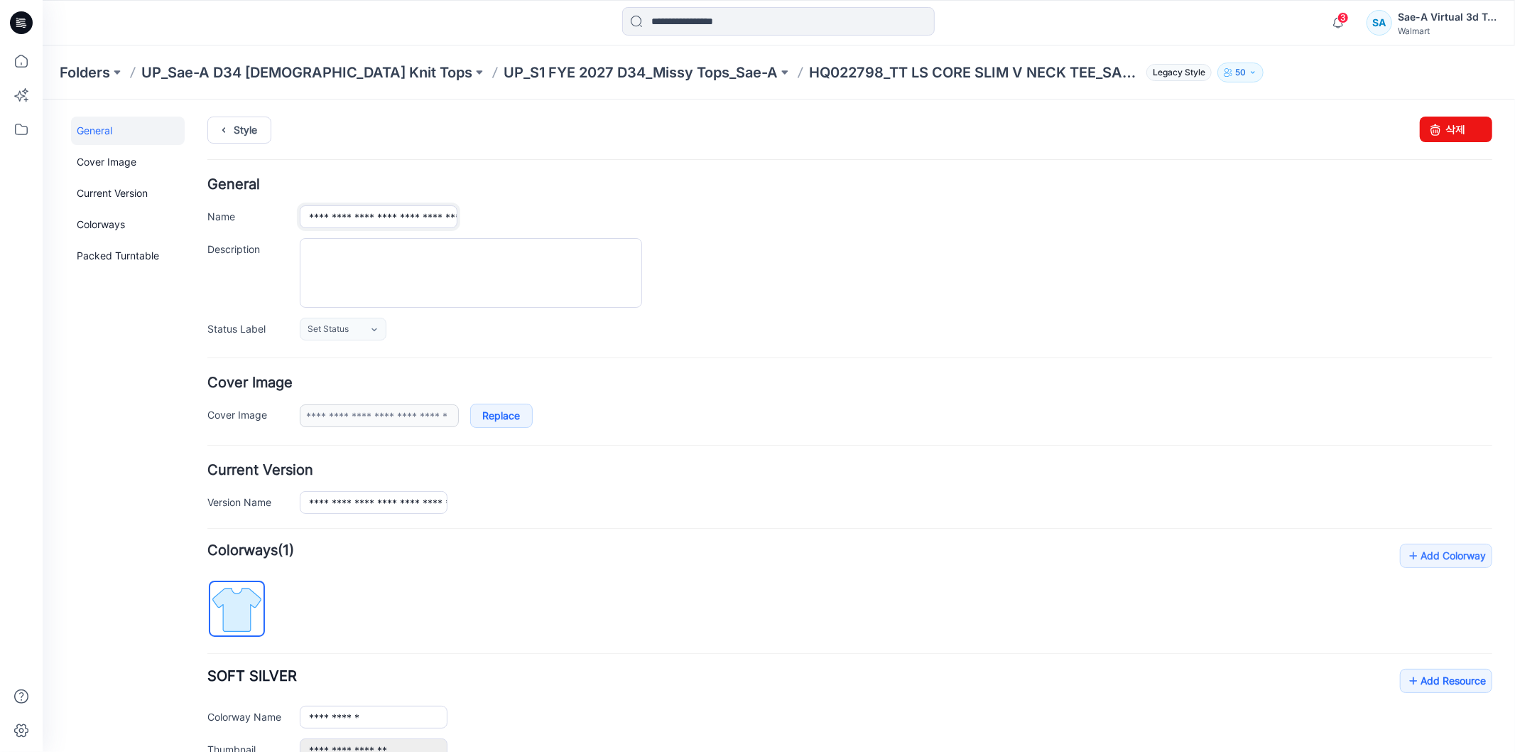
scroll to position [0, 122]
drag, startPoint x: 362, startPoint y: 220, endPoint x: 620, endPoint y: 210, distance: 258.1
click at [620, 210] on div "**********" at bounding box center [895, 216] width 1193 height 23
type input "**********"
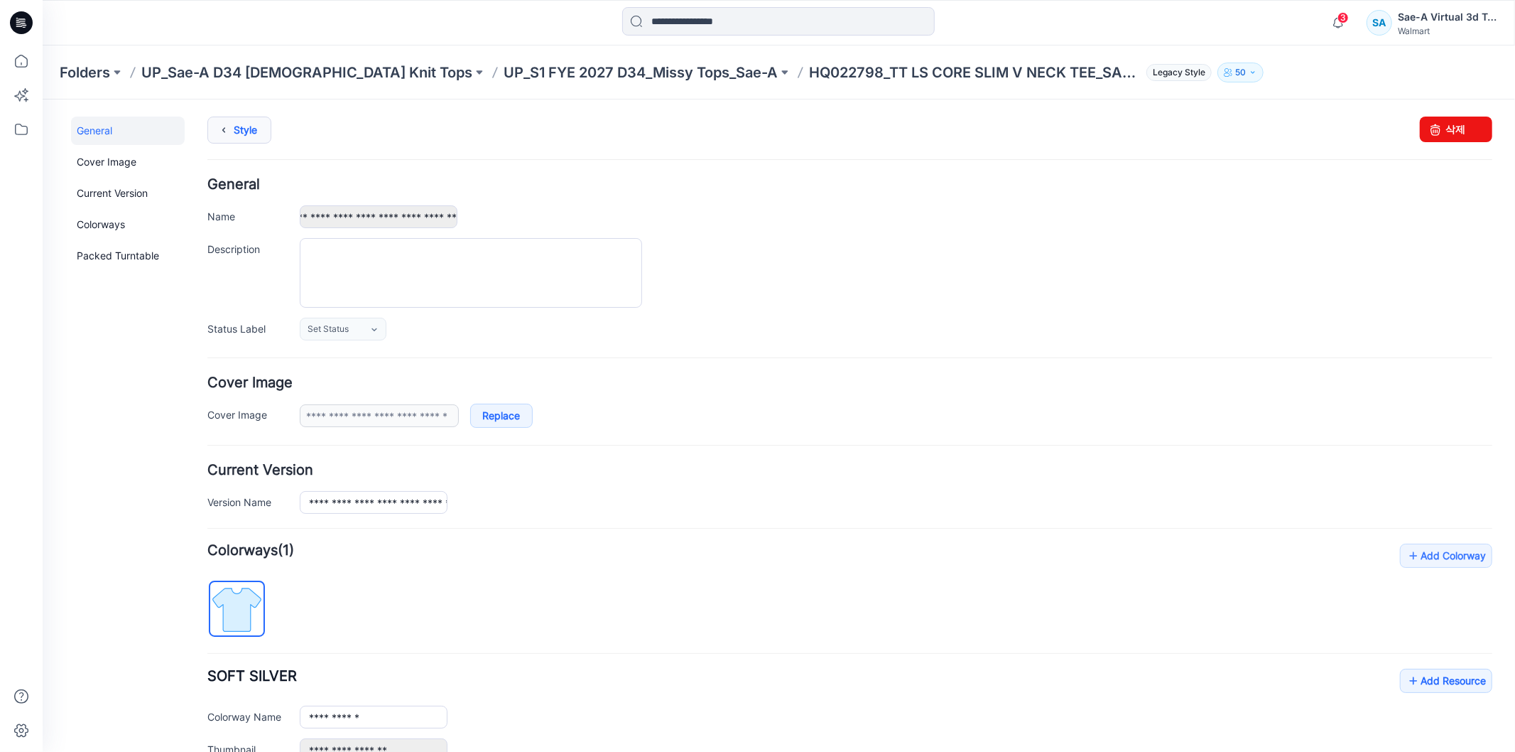
click at [244, 133] on link "Style" at bounding box center [239, 129] width 64 height 27
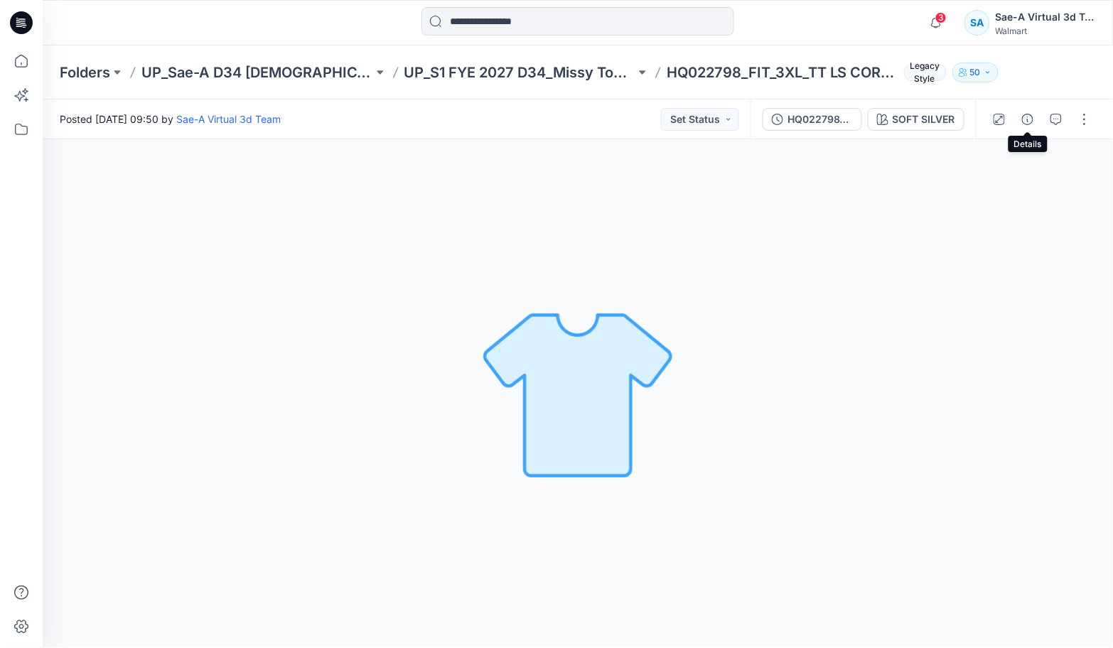
drag, startPoint x: 1024, startPoint y: 124, endPoint x: 1042, endPoint y: 129, distance: 18.0
click at [1024, 124] on icon "button" at bounding box center [1027, 119] width 11 height 11
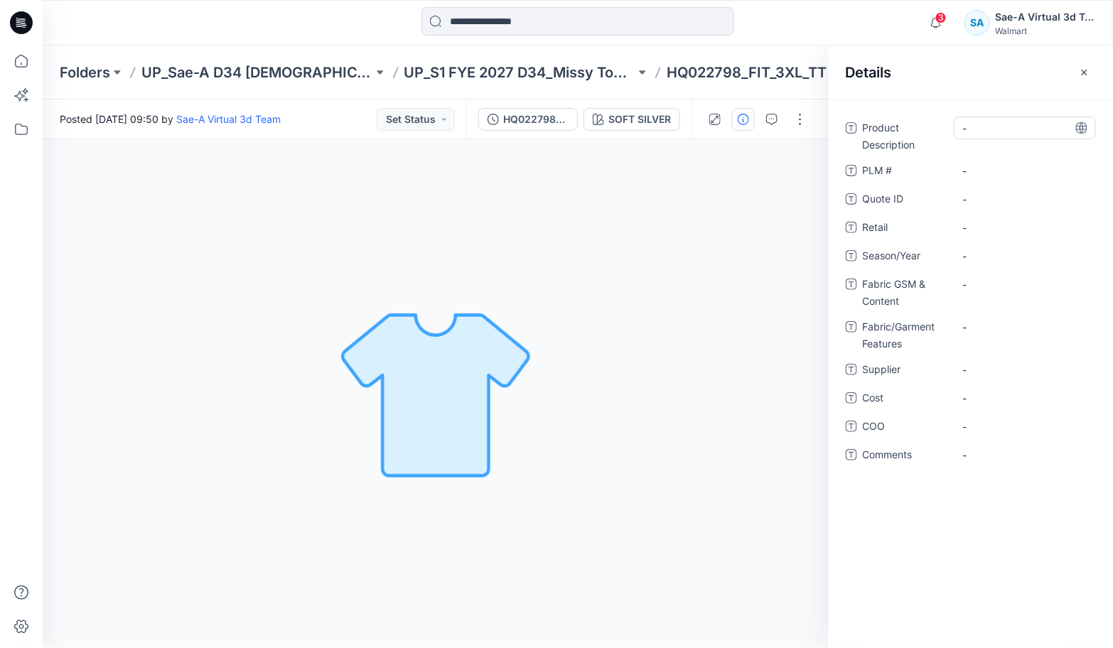
click at [985, 130] on Description "-" at bounding box center [1025, 128] width 124 height 15
type textarea "**********"
click at [1005, 165] on \ "-" at bounding box center [1025, 170] width 124 height 15
type textarea "********"
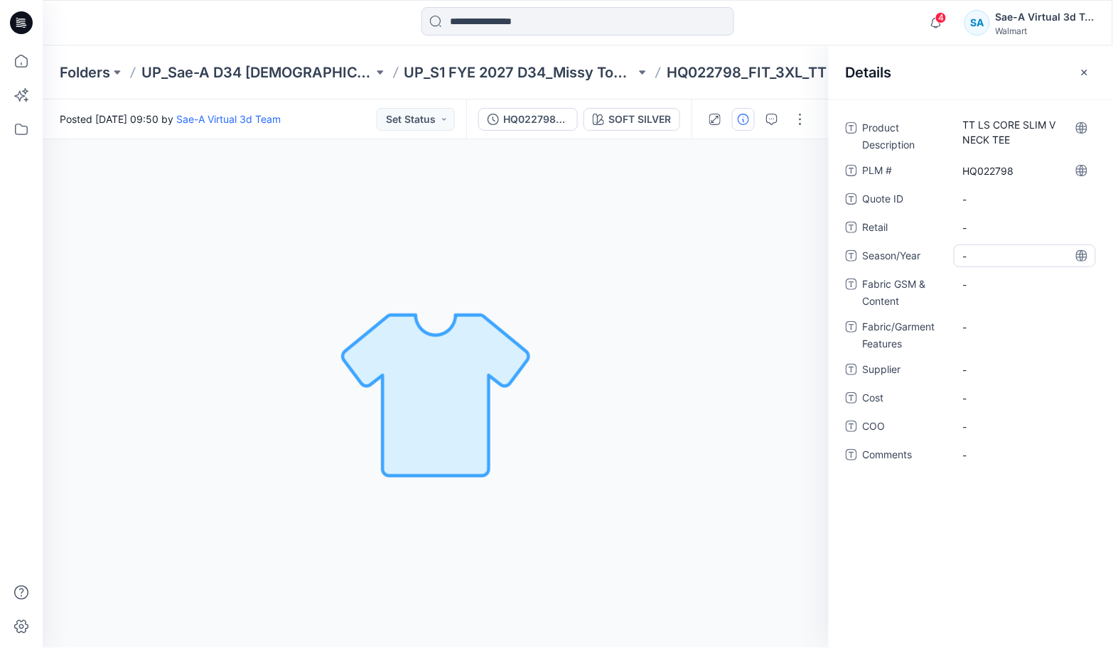
click at [1017, 252] on span "-" at bounding box center [1025, 256] width 124 height 15
type textarea "*****"
click at [1000, 373] on span "-" at bounding box center [1025, 369] width 124 height 15
type textarea "****"
click at [990, 286] on Content "-" at bounding box center [1025, 284] width 124 height 15
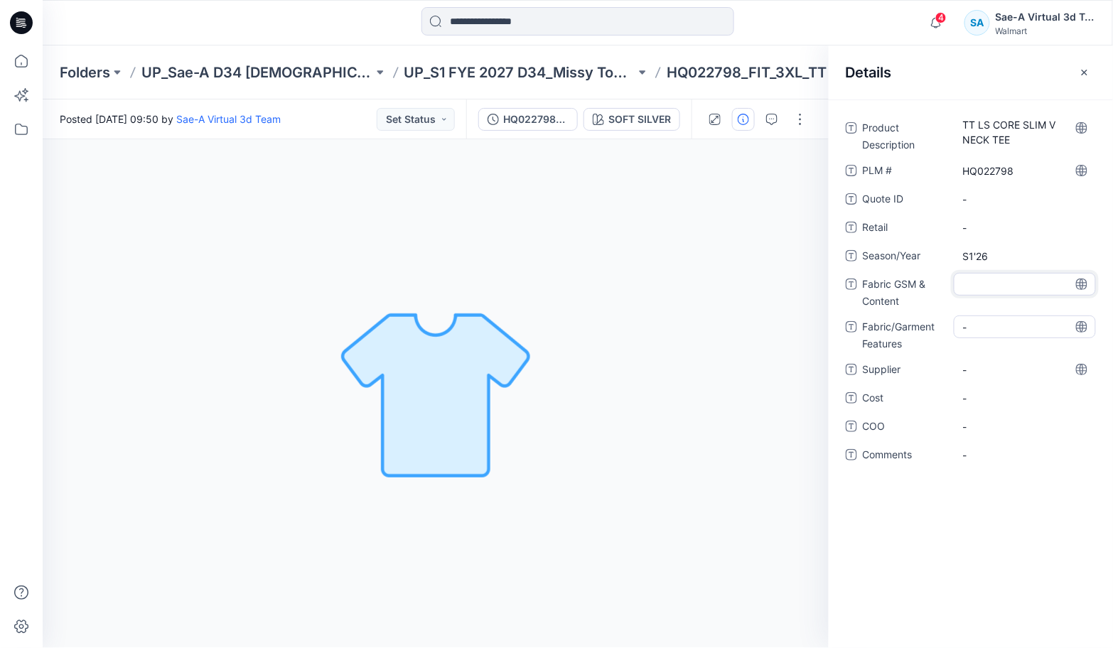
type textarea "**********"
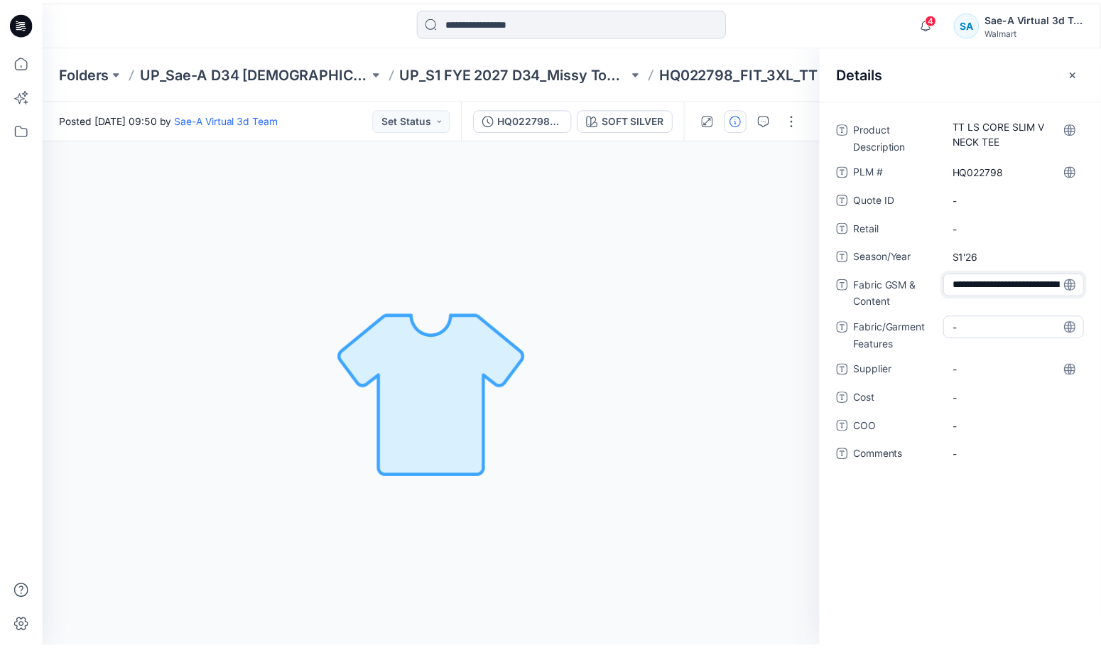
scroll to position [24, 0]
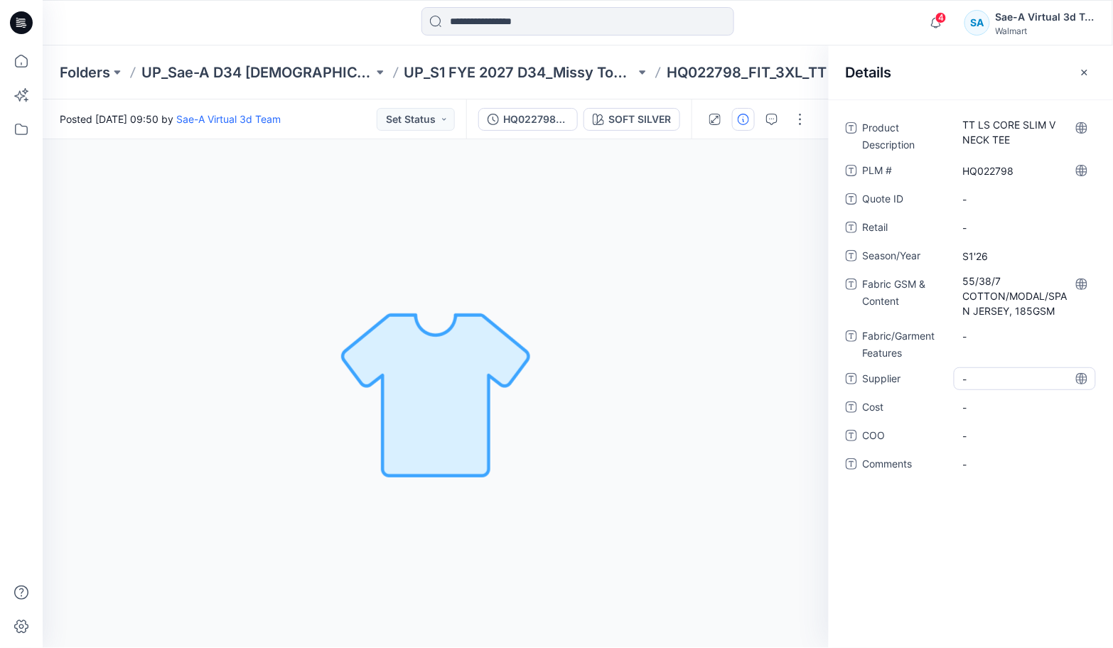
click at [984, 367] on div "-" at bounding box center [1024, 378] width 142 height 23
type textarea "****"
click at [1010, 427] on div "-" at bounding box center [1024, 435] width 142 height 23
click at [983, 579] on div "Product Description TT LS CORE SLIM V NECK TEE PLM # HQ022798 Quote ID - Retail…" at bounding box center [970, 373] width 284 height 548
click at [28, 61] on icon at bounding box center [21, 60] width 31 height 31
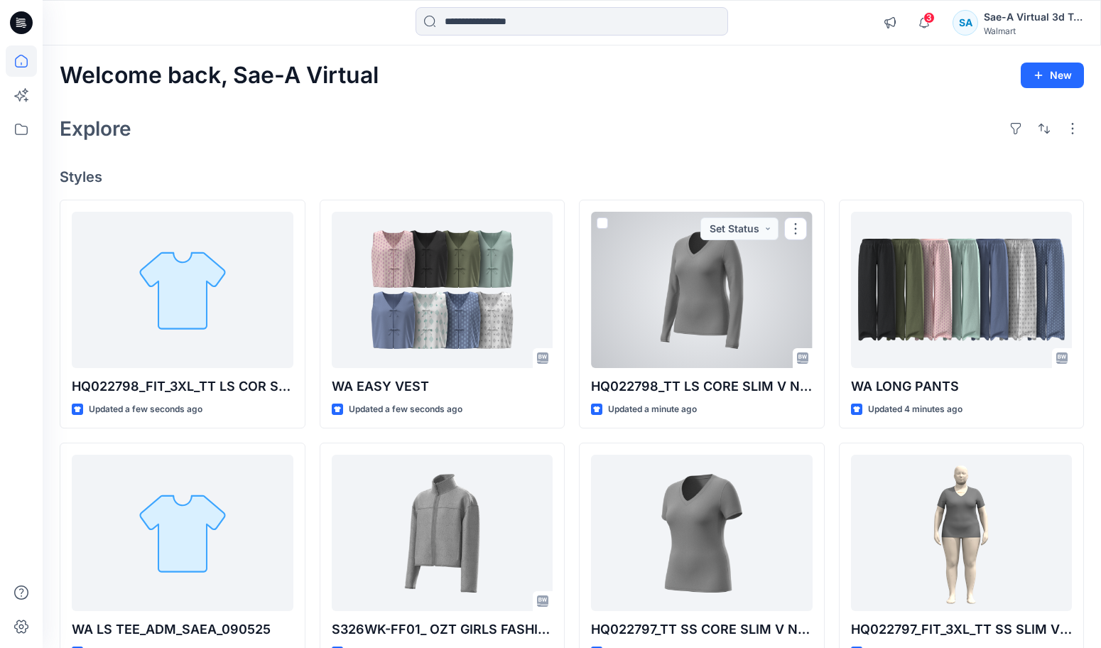
click at [714, 341] on div at bounding box center [702, 290] width 222 height 156
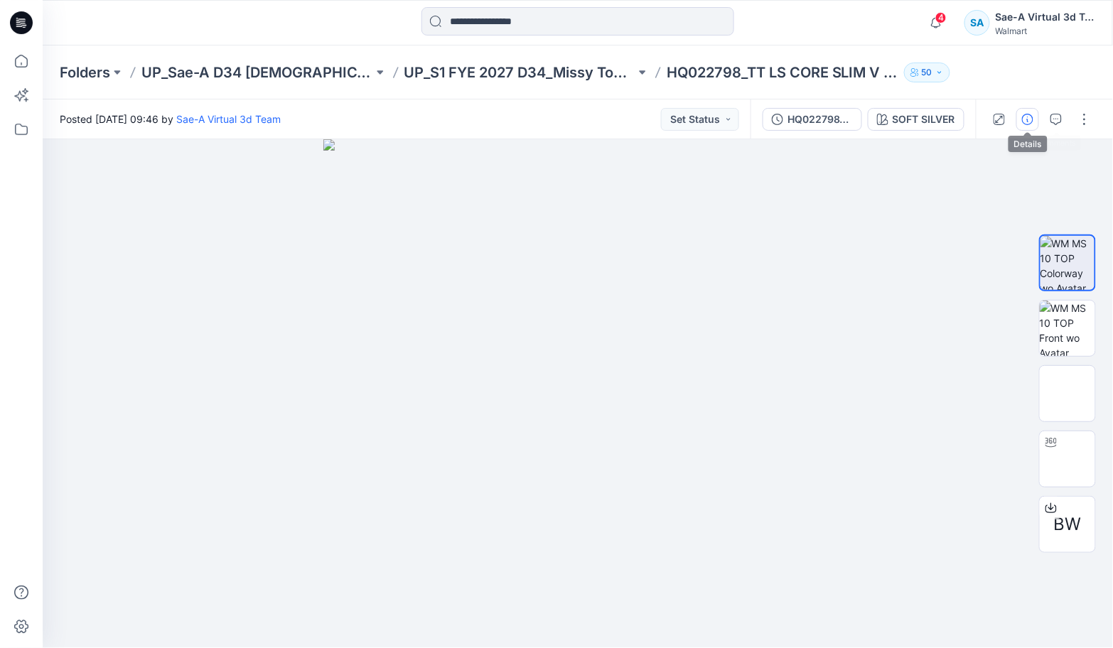
click at [1039, 116] on button "button" at bounding box center [1027, 119] width 23 height 23
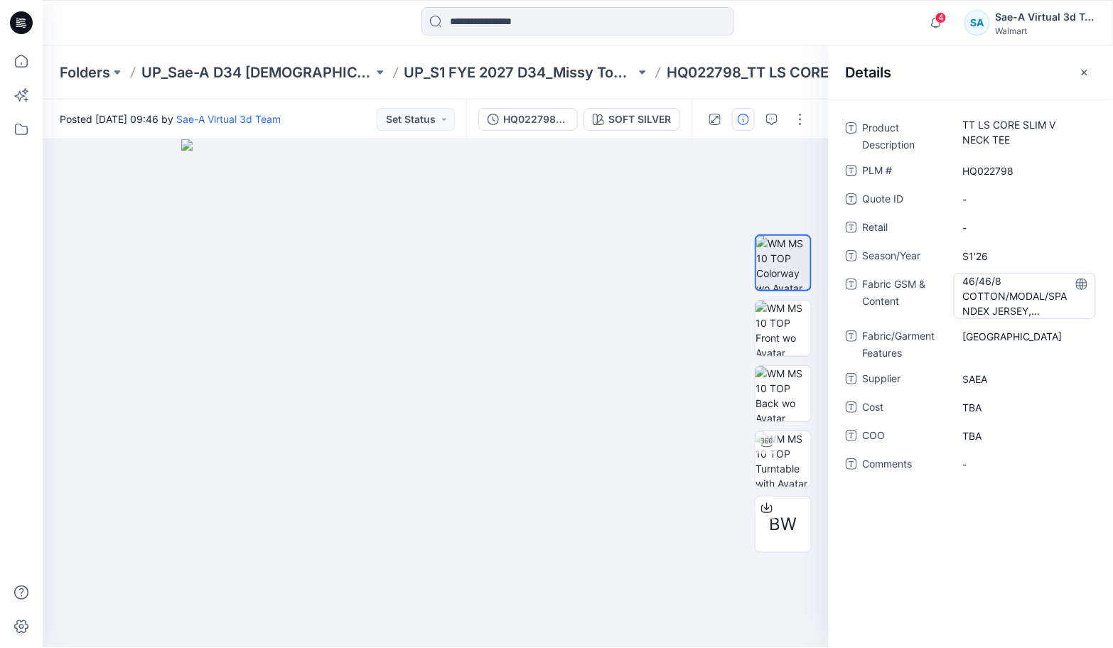
click at [970, 281] on Content "46/46/8 COTTON/MODAL/SPANDEX JERSEY, 185GSM" at bounding box center [1025, 296] width 124 height 45
drag, startPoint x: 965, startPoint y: 282, endPoint x: 1078, endPoint y: 327, distance: 121.5
click at [1078, 327] on div "**********" at bounding box center [970, 304] width 250 height 374
click at [1039, 308] on textarea "**********" at bounding box center [1024, 295] width 142 height 45
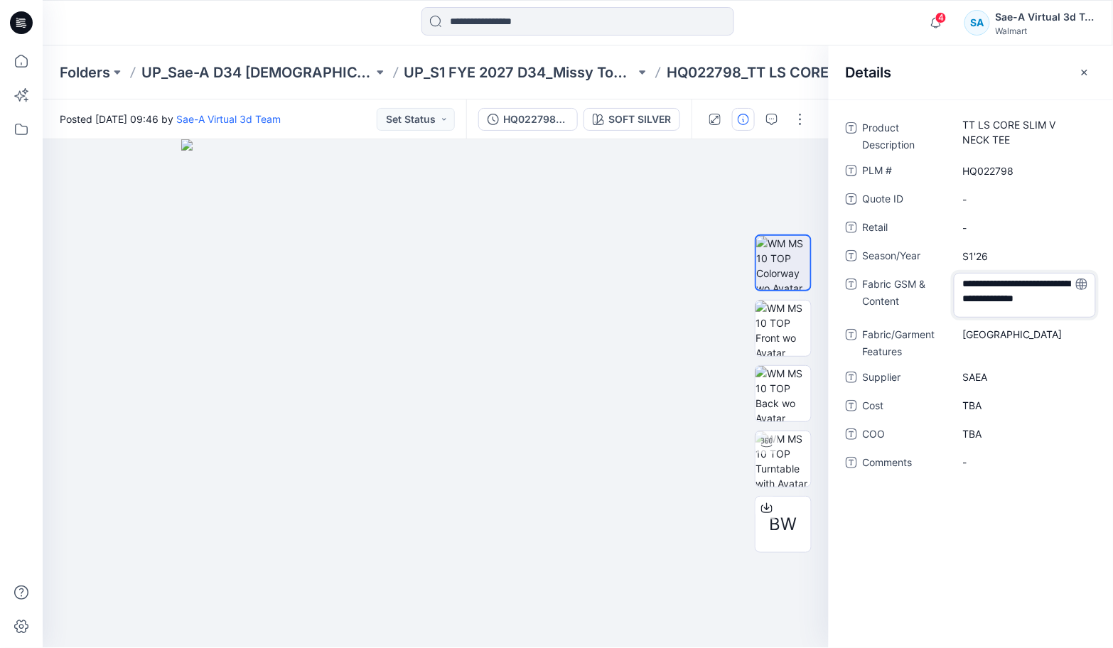
scroll to position [0, 0]
drag, startPoint x: 1039, startPoint y: 305, endPoint x: 912, endPoint y: 237, distance: 144.3
click at [912, 238] on div "**********" at bounding box center [970, 304] width 250 height 374
click at [986, 280] on Content "46/46/8 COTTON/MODAL/SPANDEX JERSEY, 185GSM" at bounding box center [1025, 296] width 124 height 45
drag, startPoint x: 1054, startPoint y: 311, endPoint x: 882, endPoint y: 244, distance: 184.4
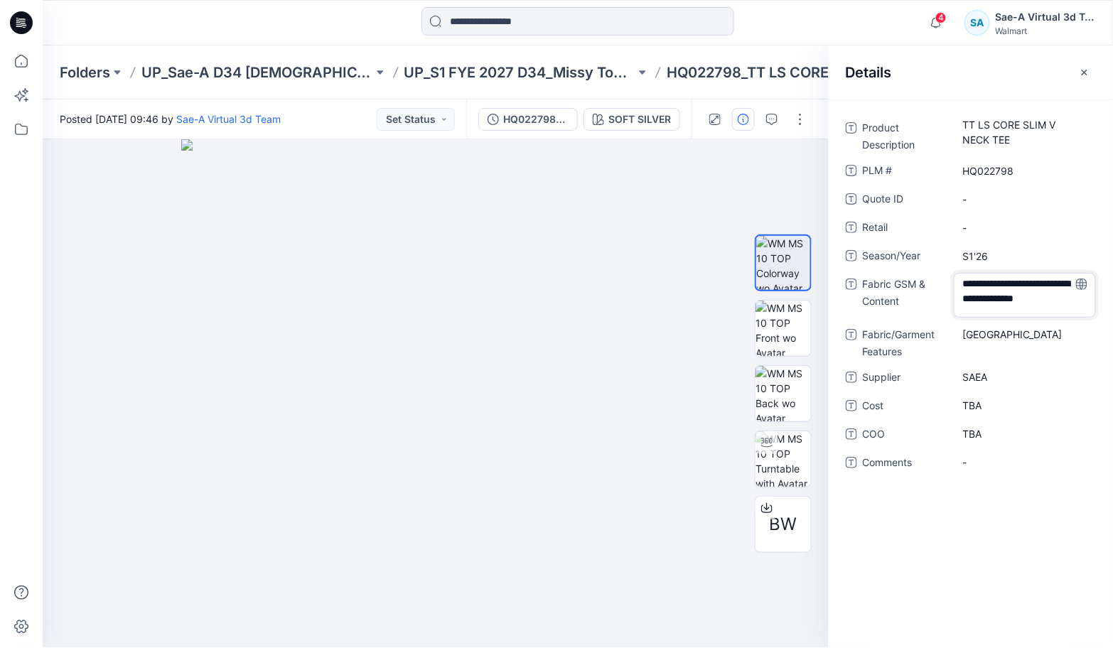
click at [882, 244] on div "**********" at bounding box center [970, 304] width 250 height 374
drag, startPoint x: 1043, startPoint y: 310, endPoint x: 1003, endPoint y: 297, distance: 42.0
click at [1003, 297] on textarea "**********" at bounding box center [1024, 295] width 142 height 45
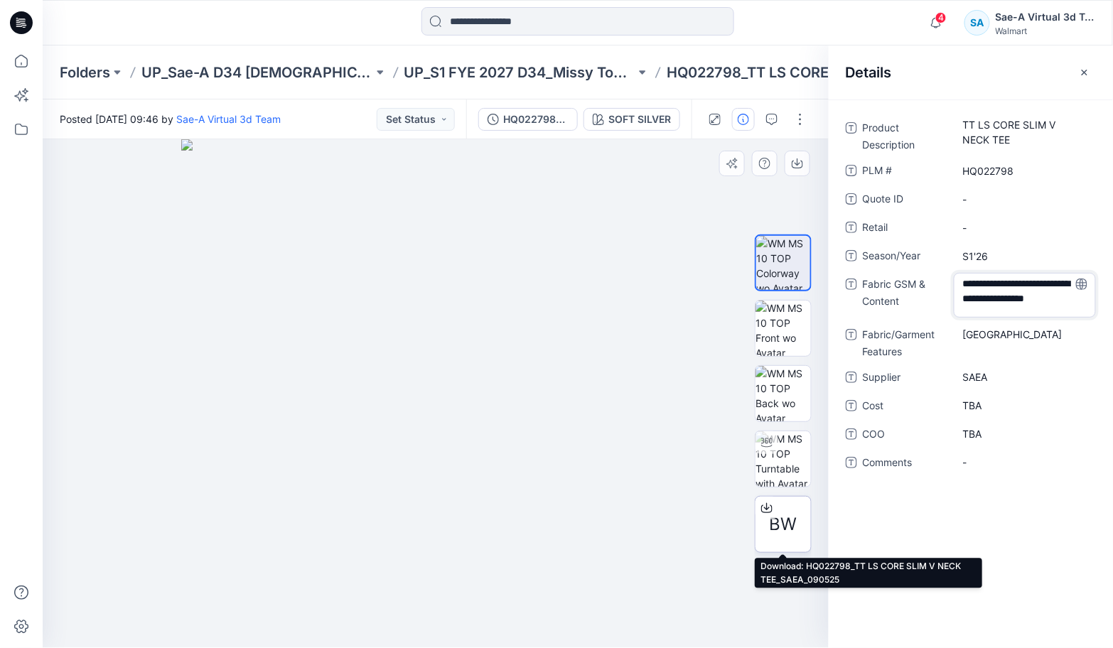
type textarea "**********"
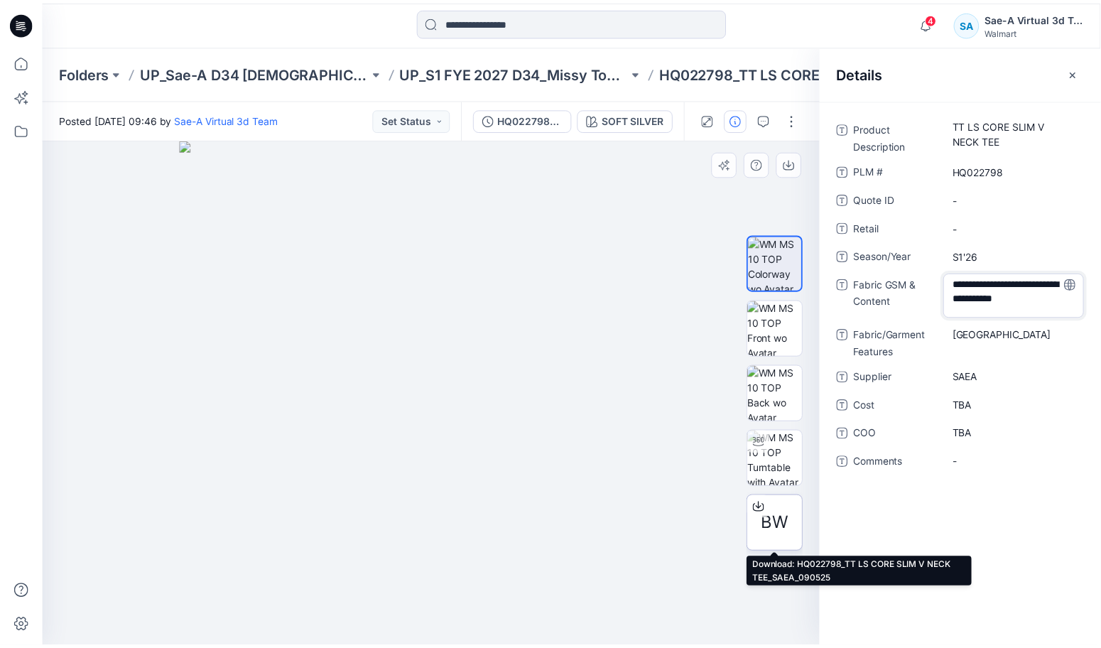
scroll to position [18, 0]
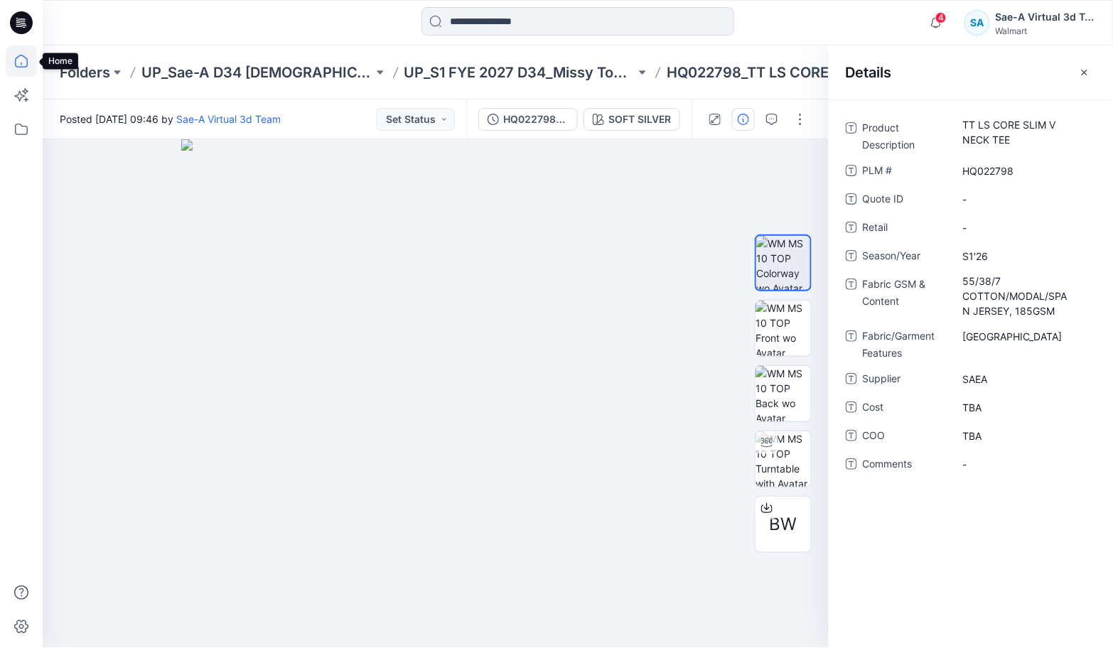
click at [26, 58] on icon at bounding box center [21, 61] width 13 height 13
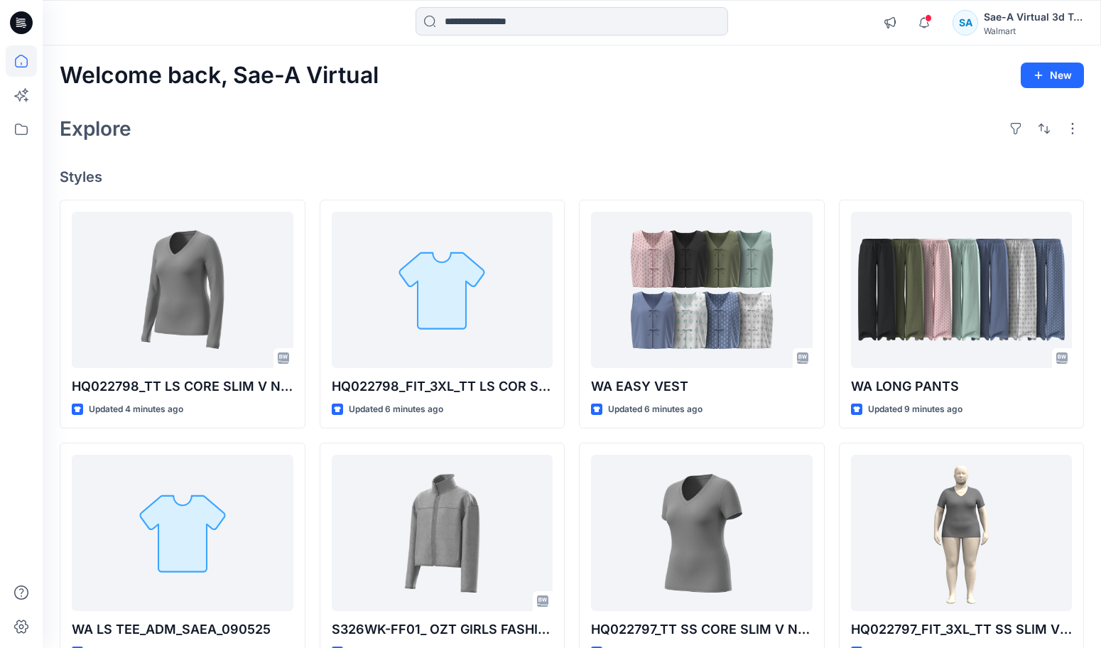
click at [328, 147] on div "Welcome back, Sae-A Virtual New Explore Styles HQ022798_TT LS CORE SLIM V NECK …" at bounding box center [572, 514] width 1059 height 938
click at [23, 121] on icon at bounding box center [21, 129] width 31 height 31
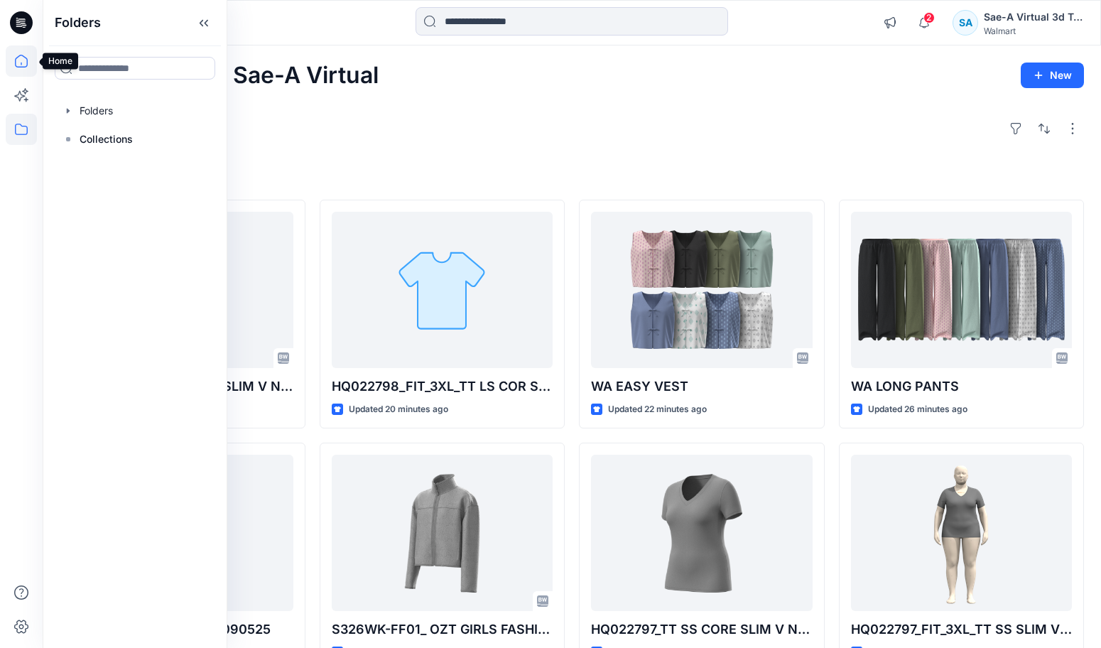
click at [26, 53] on icon at bounding box center [21, 60] width 31 height 31
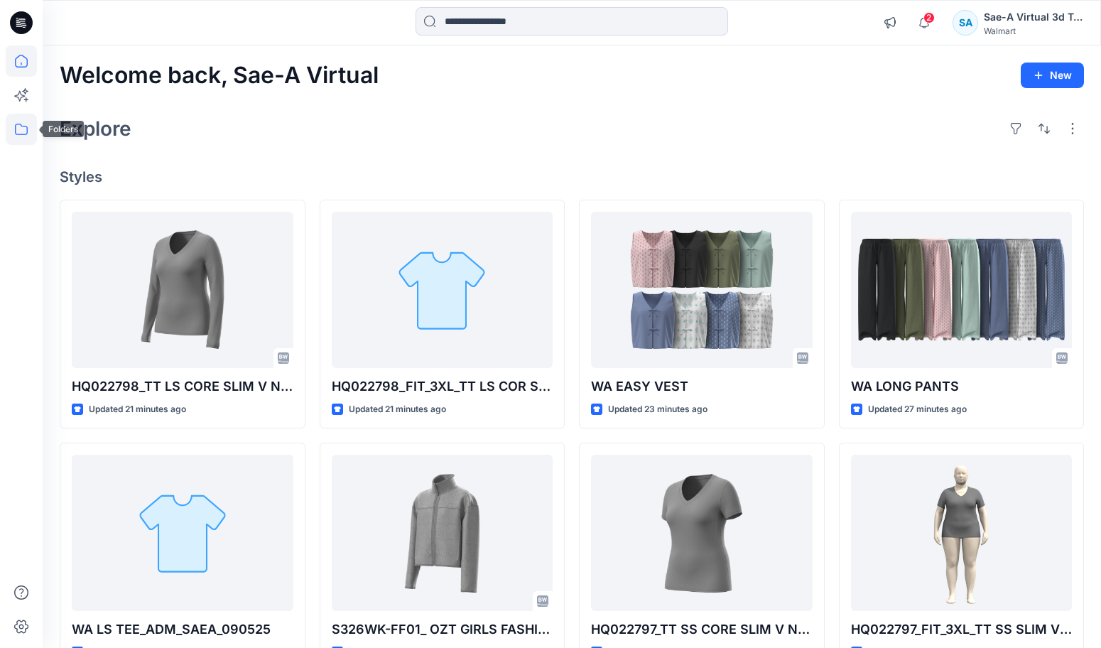
click at [28, 133] on icon at bounding box center [21, 129] width 31 height 31
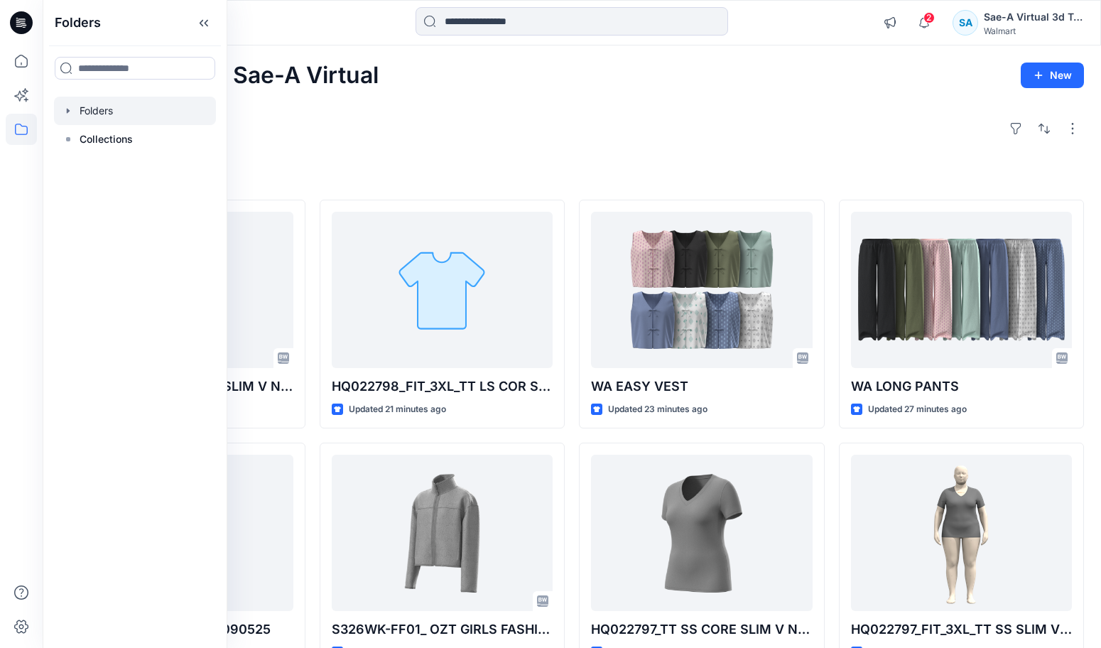
click at [68, 110] on icon "button" at bounding box center [68, 110] width 3 height 5
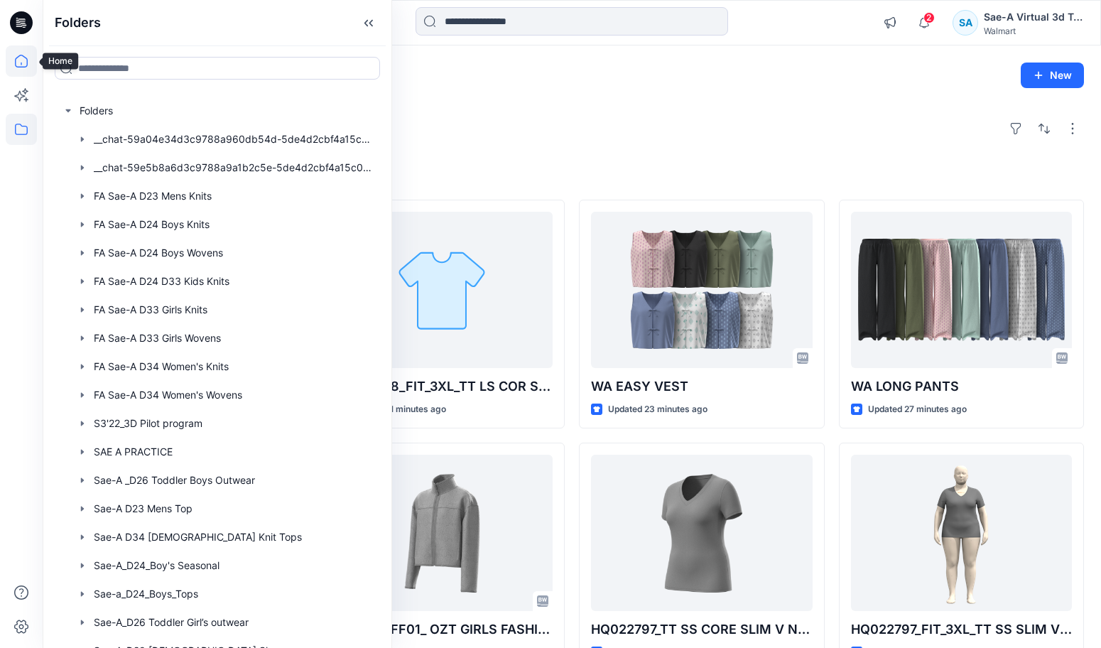
click at [23, 55] on icon at bounding box center [21, 61] width 13 height 13
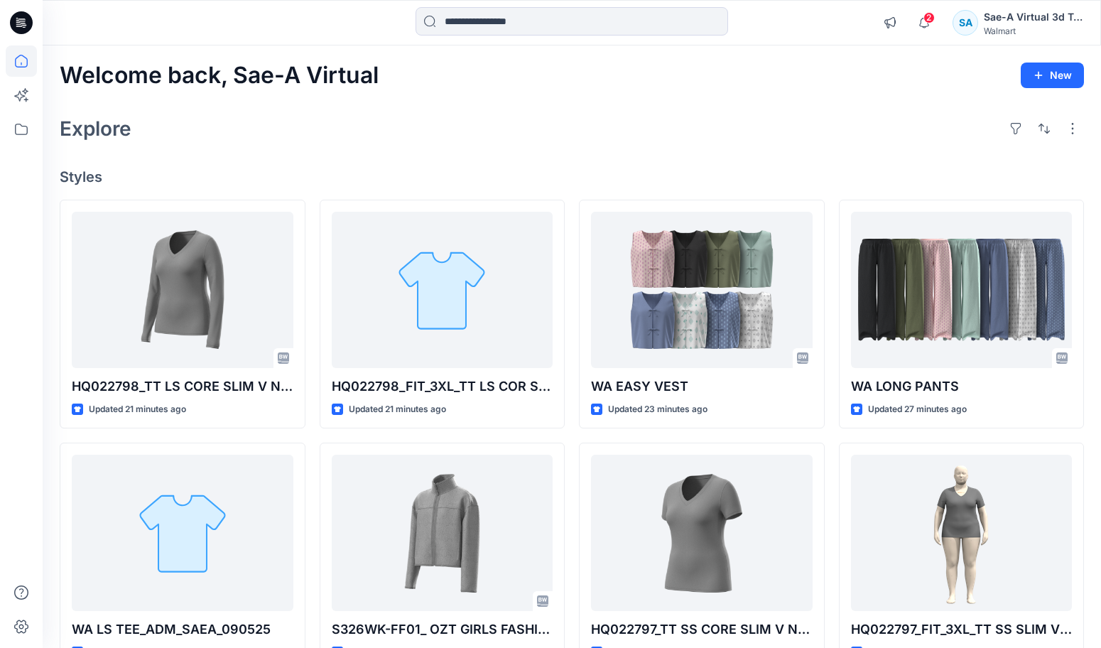
click at [380, 131] on div "Explore" at bounding box center [572, 129] width 1024 height 34
drag, startPoint x: 279, startPoint y: 144, endPoint x: 58, endPoint y: 145, distance: 221.0
click at [279, 144] on div "Explore" at bounding box center [572, 129] width 1024 height 34
